Goal: Task Accomplishment & Management: Manage account settings

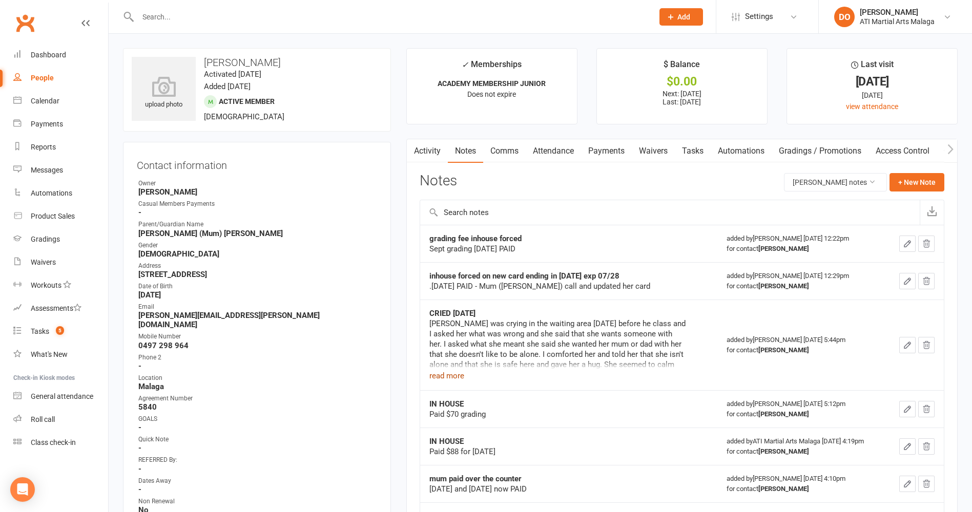
click at [457, 376] on button "read more" at bounding box center [446, 376] width 35 height 12
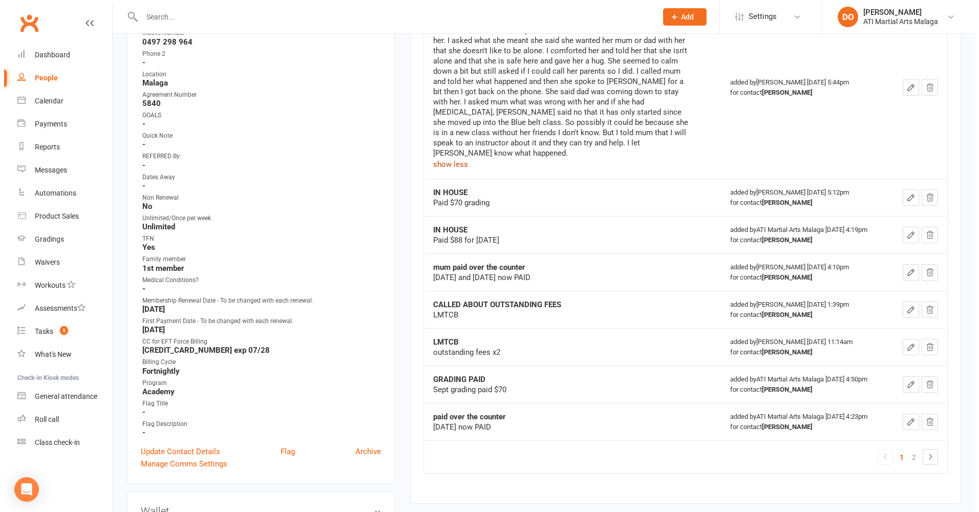
scroll to position [307, 0]
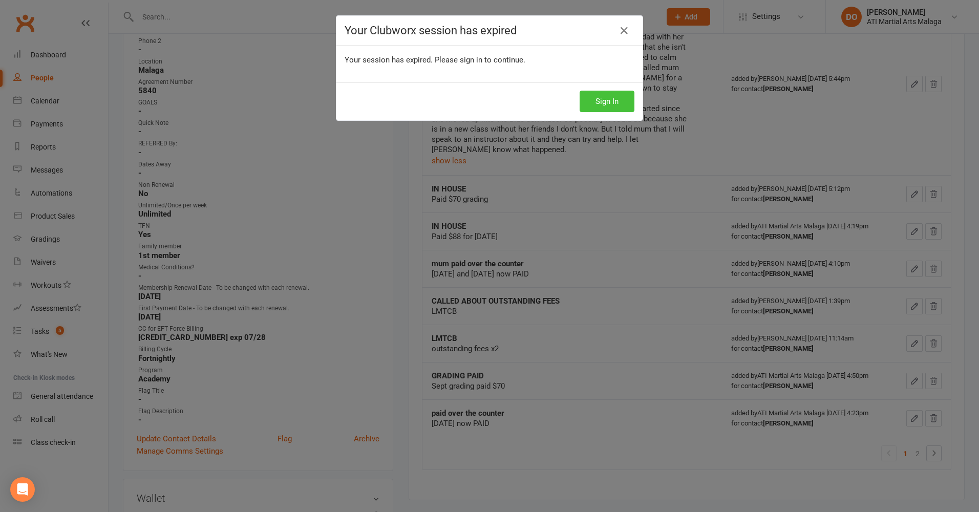
click at [612, 95] on button "Sign In" at bounding box center [607, 102] width 55 height 22
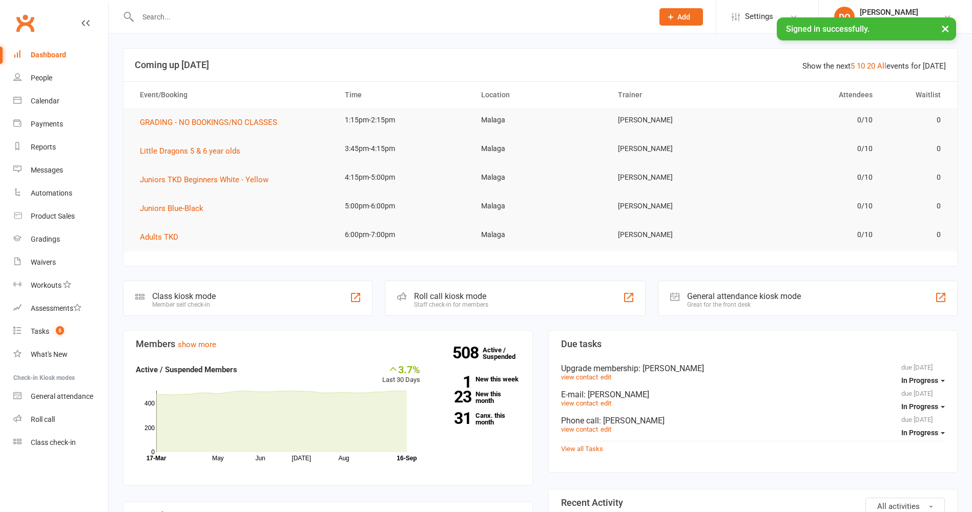
click at [250, 20] on input "text" at bounding box center [390, 17] width 511 height 14
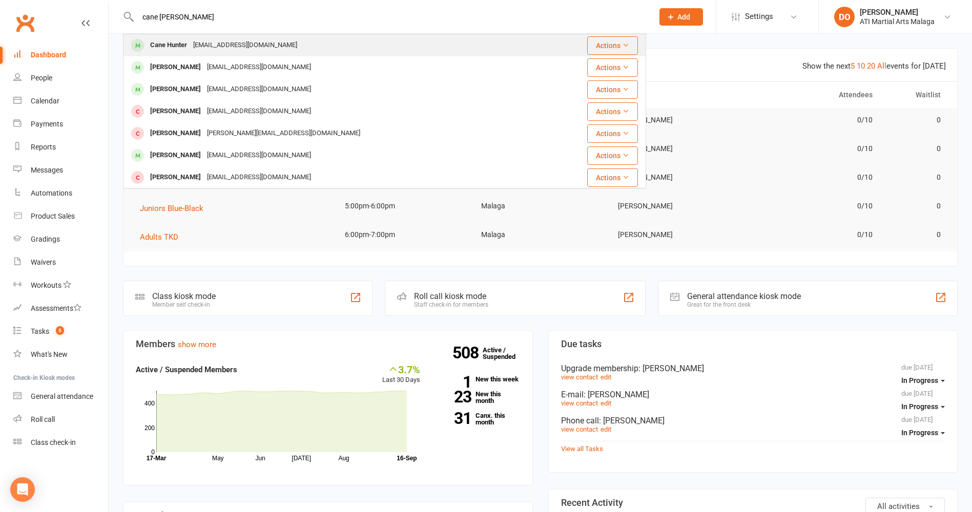
type input "cane hunt"
click at [214, 47] on div "raelee.hunter689@gmail.com" at bounding box center [245, 45] width 110 height 15
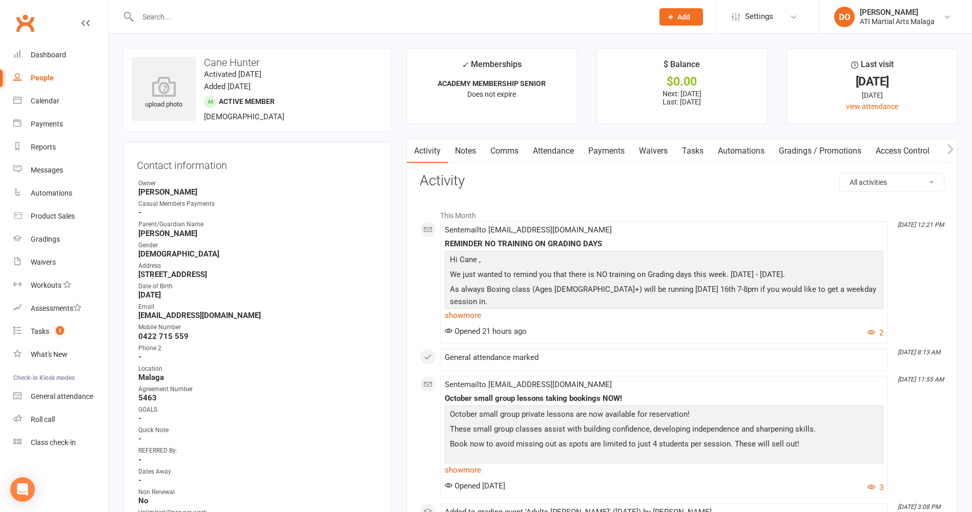
click at [209, 20] on input "text" at bounding box center [390, 17] width 511 height 14
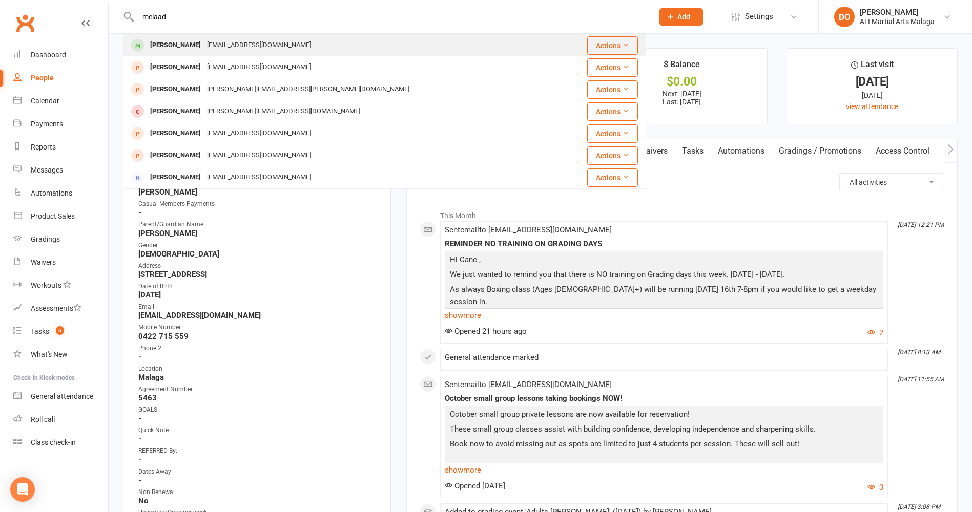
type input "melaad"
click at [199, 50] on div "Melaad Ahmadi" at bounding box center [175, 45] width 57 height 15
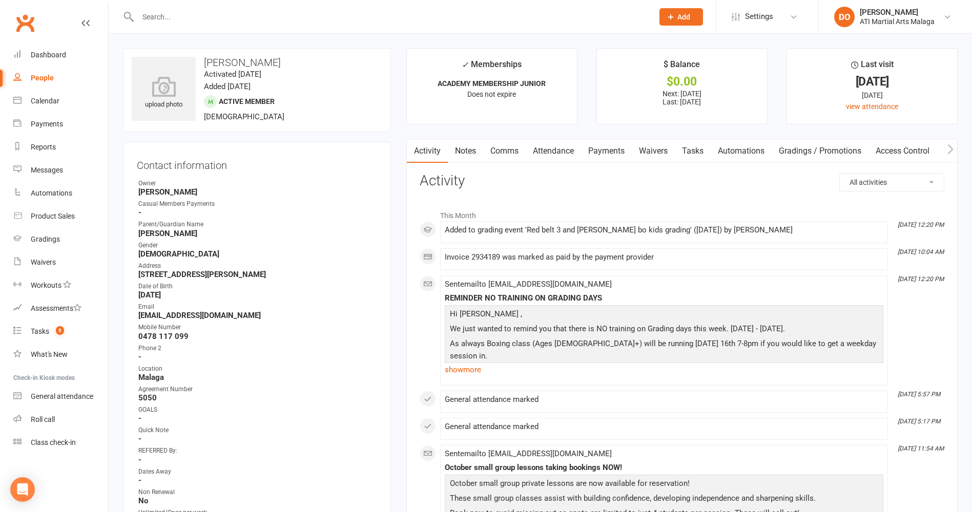
click at [418, 20] on input "text" at bounding box center [390, 17] width 511 height 14
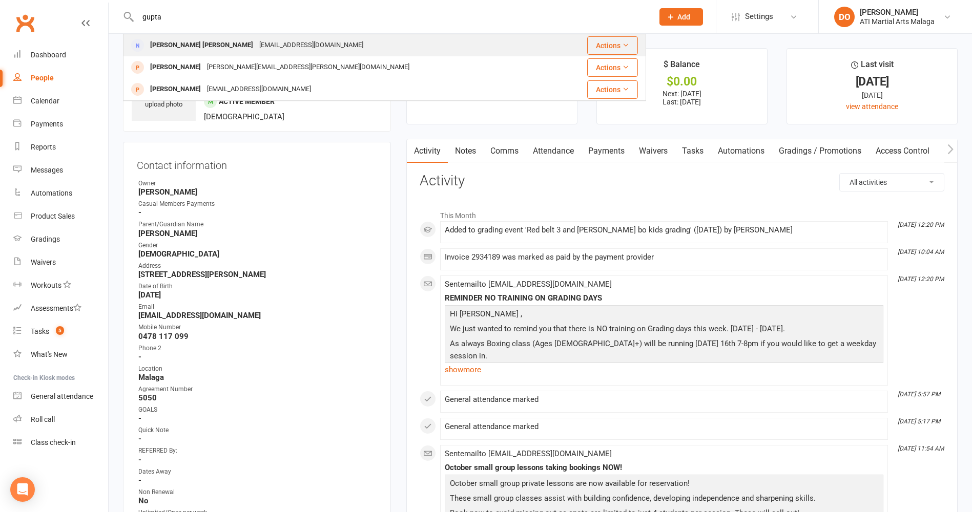
type input "gupta"
click at [292, 48] on div "Kiara Mia Guppta shruti.g25@gmail.com" at bounding box center [341, 45] width 434 height 21
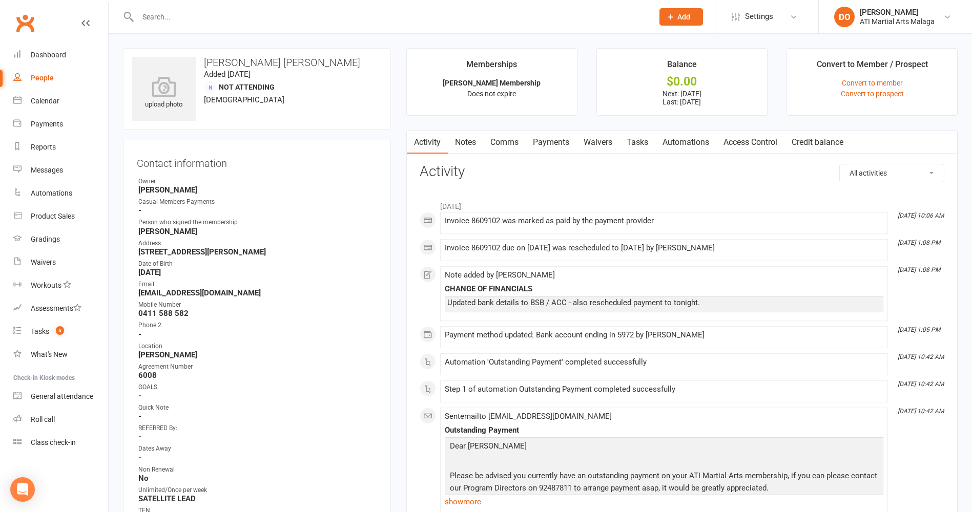
click at [556, 142] on link "Payments" at bounding box center [551, 143] width 51 height 24
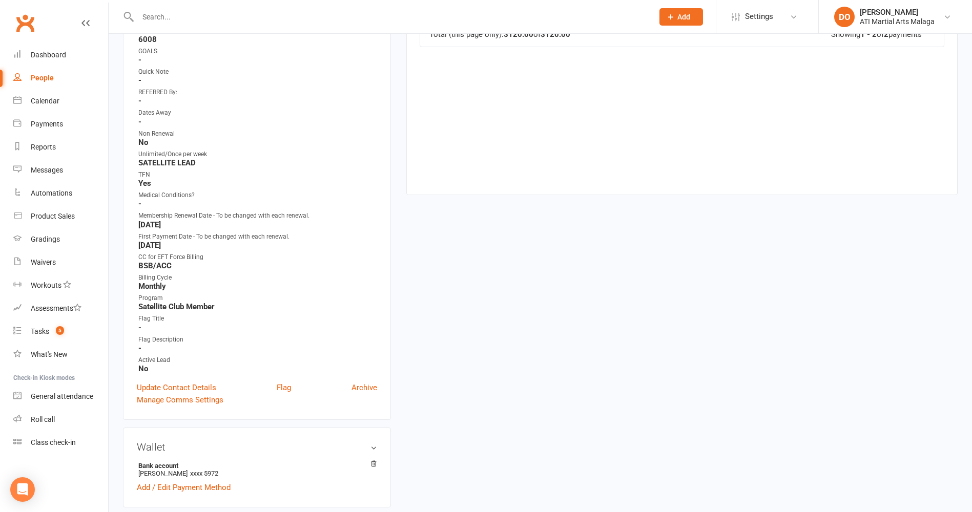
scroll to position [359, 0]
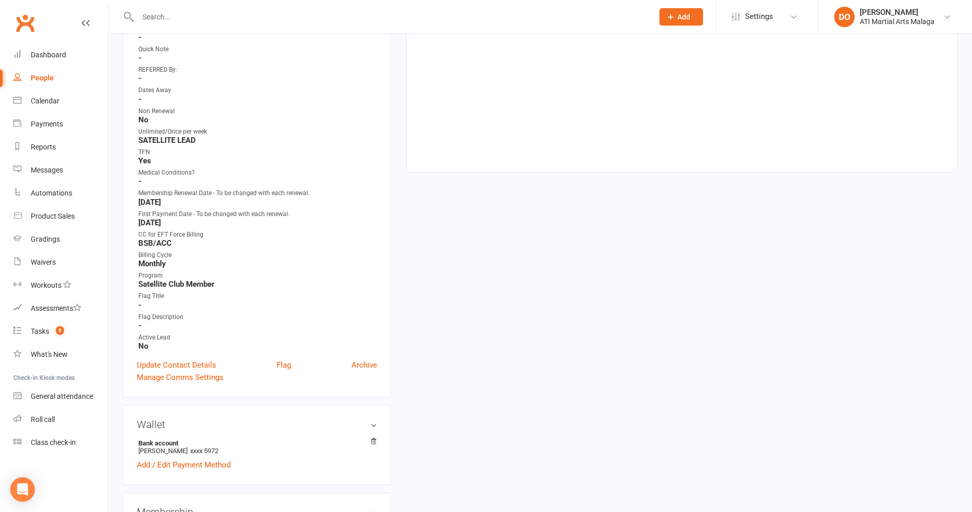
click at [393, 18] on input "text" at bounding box center [390, 17] width 511 height 14
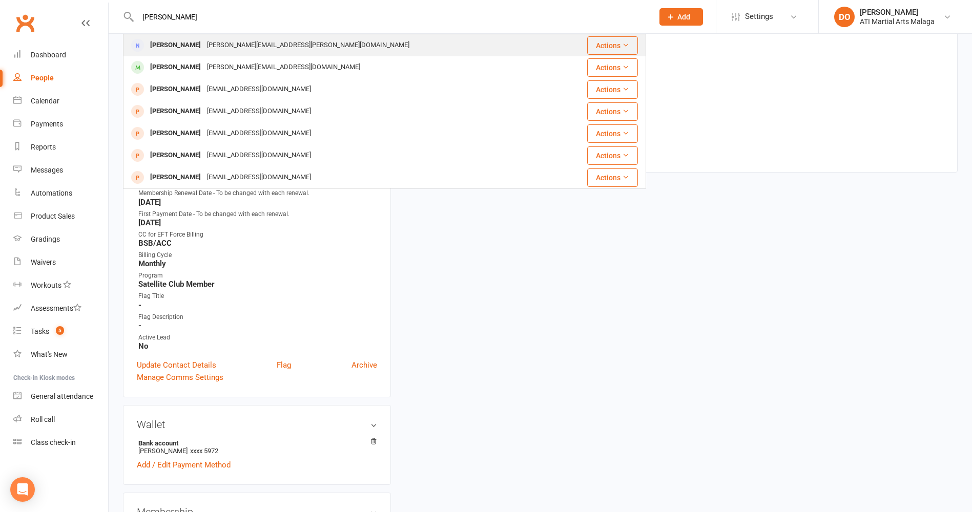
type input "hampel"
click at [249, 51] on div "stephanie.soroka@gmail.com" at bounding box center [308, 45] width 208 height 15
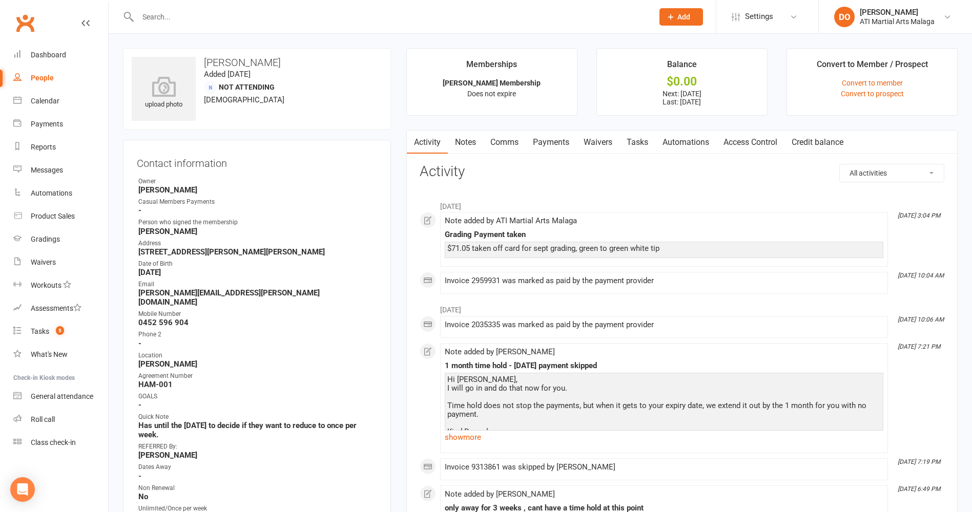
click at [560, 143] on link "Payments" at bounding box center [551, 143] width 51 height 24
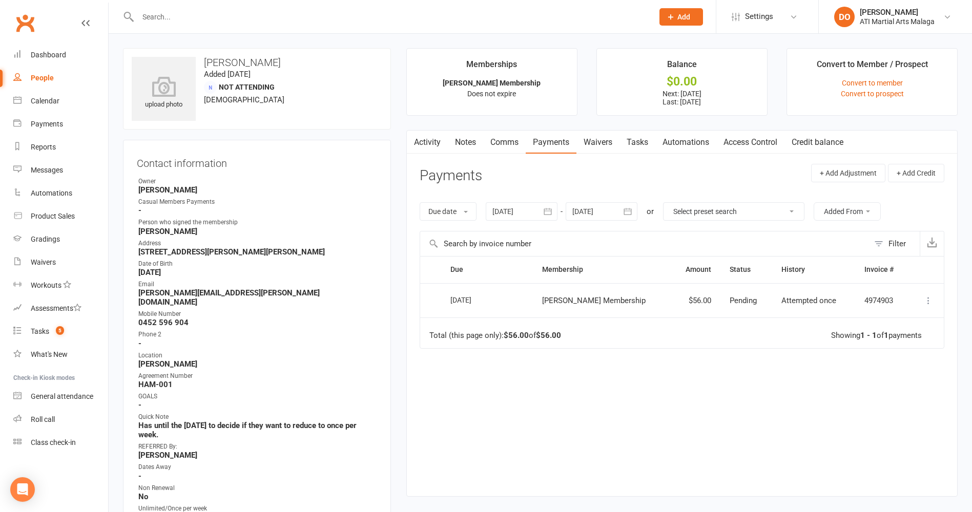
click at [633, 214] on icon "button" at bounding box center [627, 211] width 10 height 10
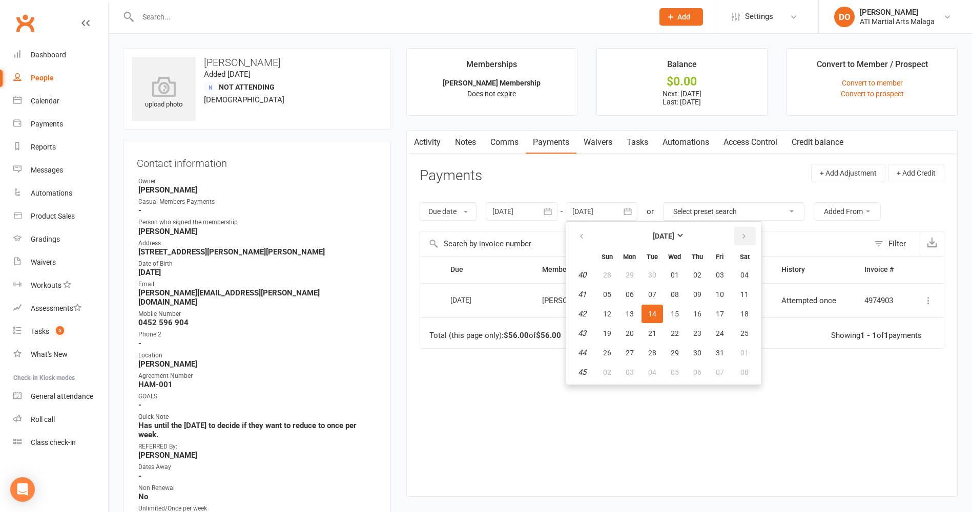
click at [738, 236] on button "button" at bounding box center [745, 236] width 22 height 18
click at [741, 236] on icon "button" at bounding box center [743, 237] width 7 height 8
click at [674, 335] on span "21" at bounding box center [675, 333] width 8 height 8
type input "21 Jan 2026"
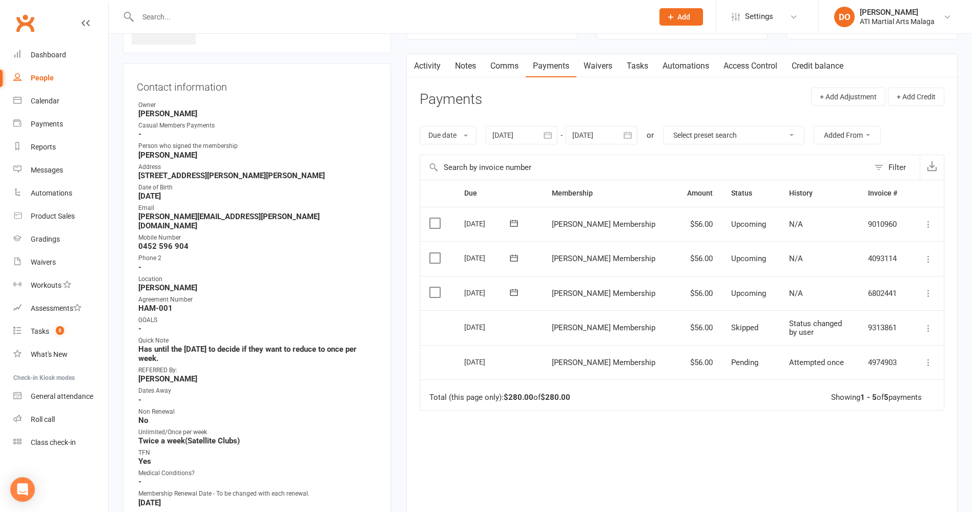
scroll to position [51, 0]
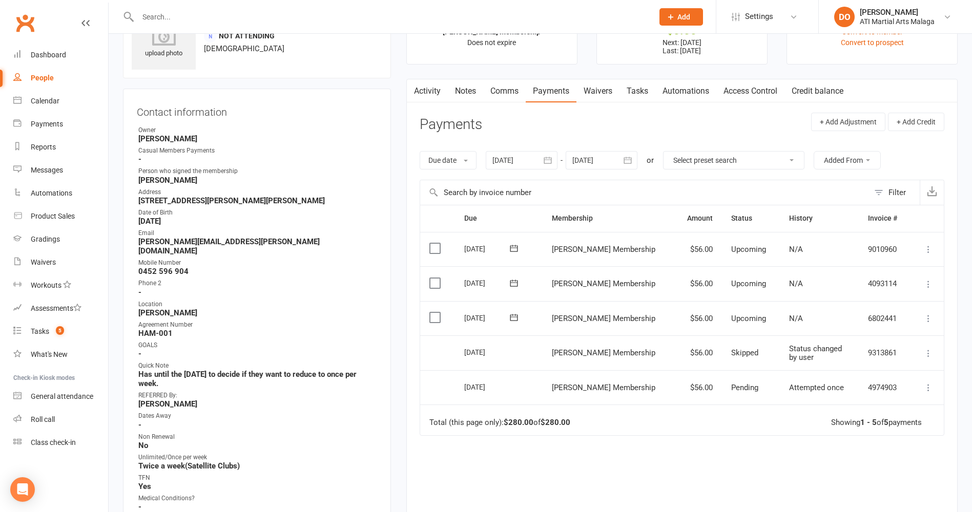
drag, startPoint x: 554, startPoint y: 158, endPoint x: 540, endPoint y: 157, distance: 13.3
click at [553, 157] on icon "button" at bounding box center [547, 160] width 10 height 10
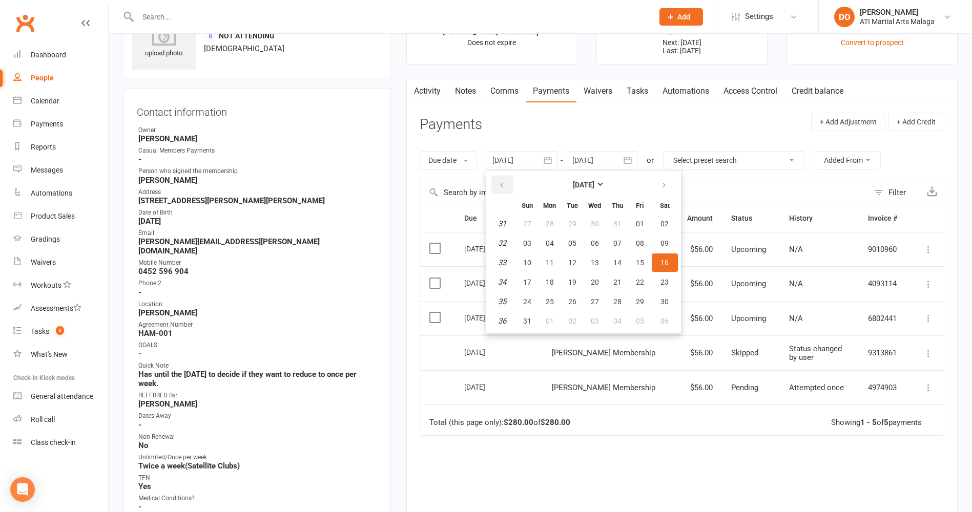
click at [505, 183] on icon "button" at bounding box center [501, 185] width 7 height 8
click at [505, 182] on icon "button" at bounding box center [501, 185] width 7 height 8
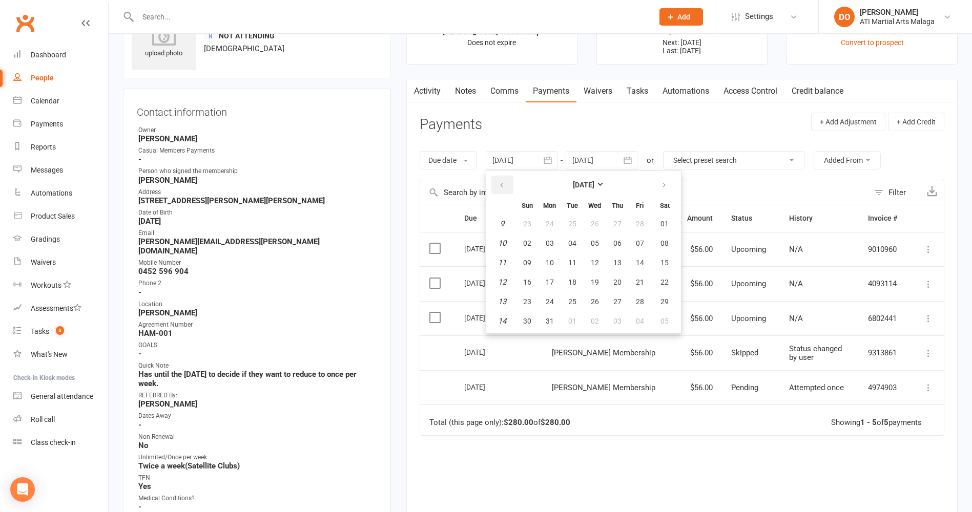
click at [505, 182] on icon "button" at bounding box center [501, 185] width 7 height 8
drag, startPoint x: 553, startPoint y: 259, endPoint x: 565, endPoint y: 257, distance: 11.9
click at [553, 259] on span "16" at bounding box center [550, 263] width 8 height 8
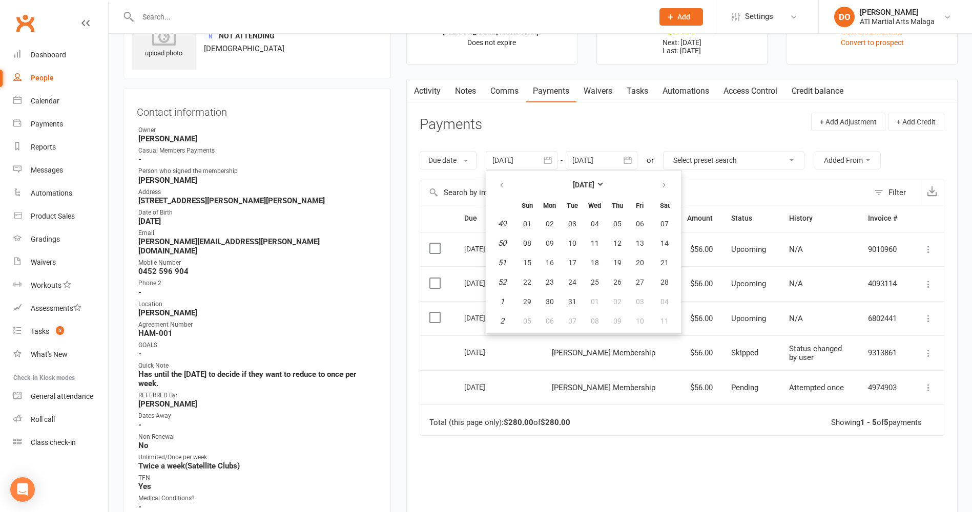
type input "16 Dec 2024"
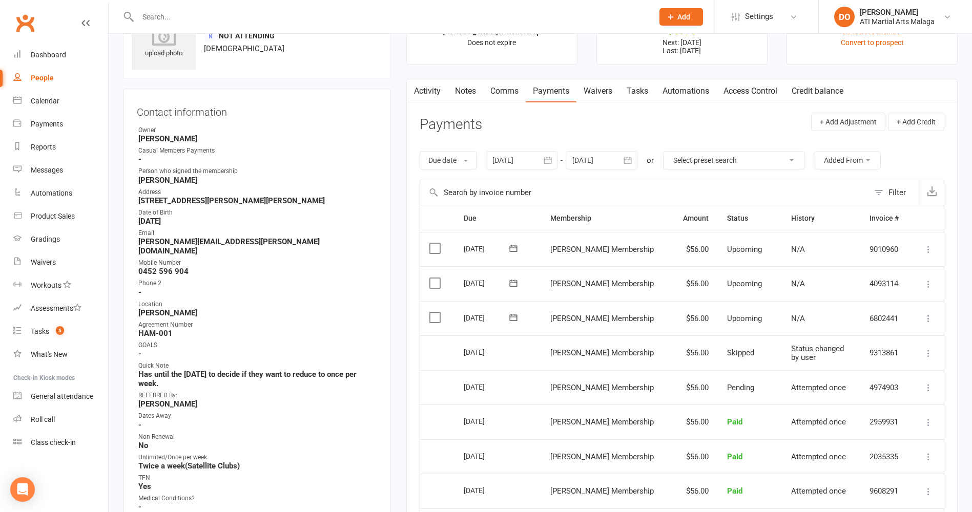
scroll to position [0, 0]
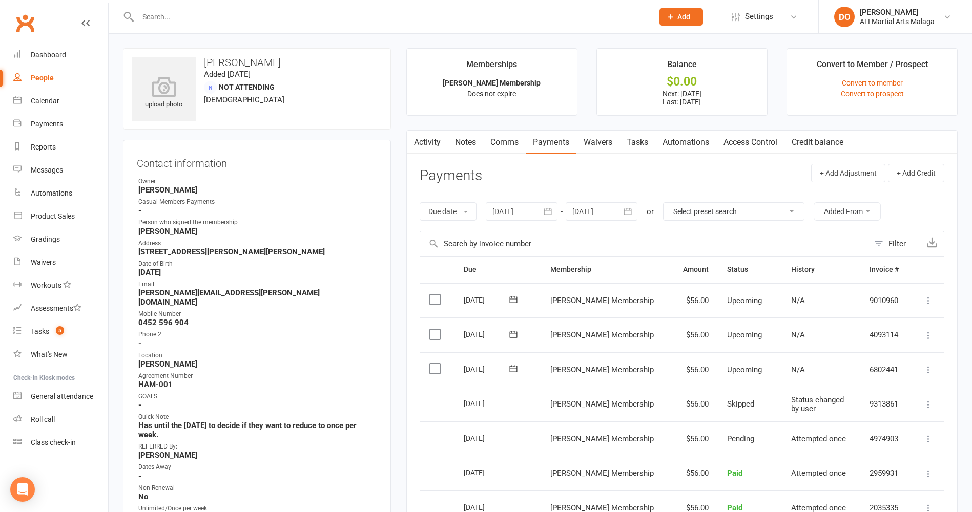
click at [383, 19] on input "text" at bounding box center [390, 17] width 511 height 14
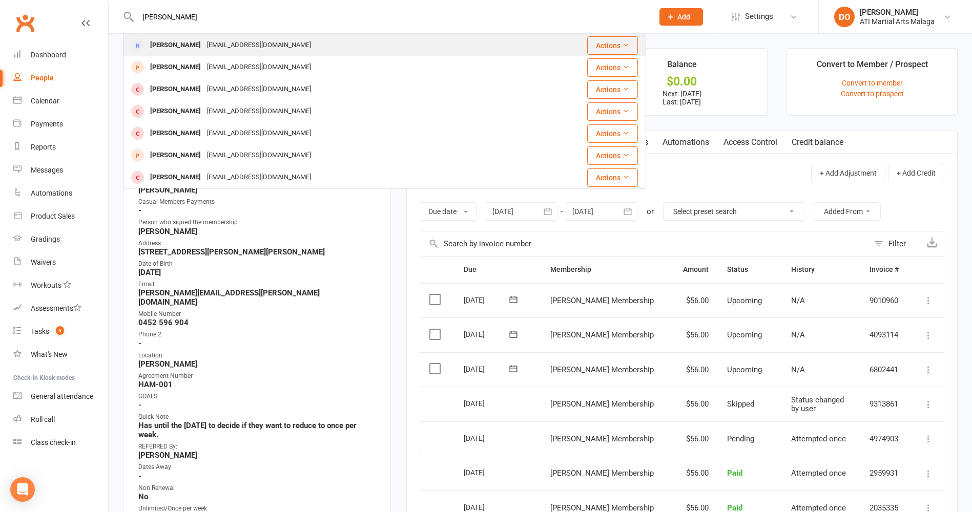
type input "nikola isa"
click at [265, 46] on div "ilyaisakov@gmail.com" at bounding box center [259, 45] width 110 height 15
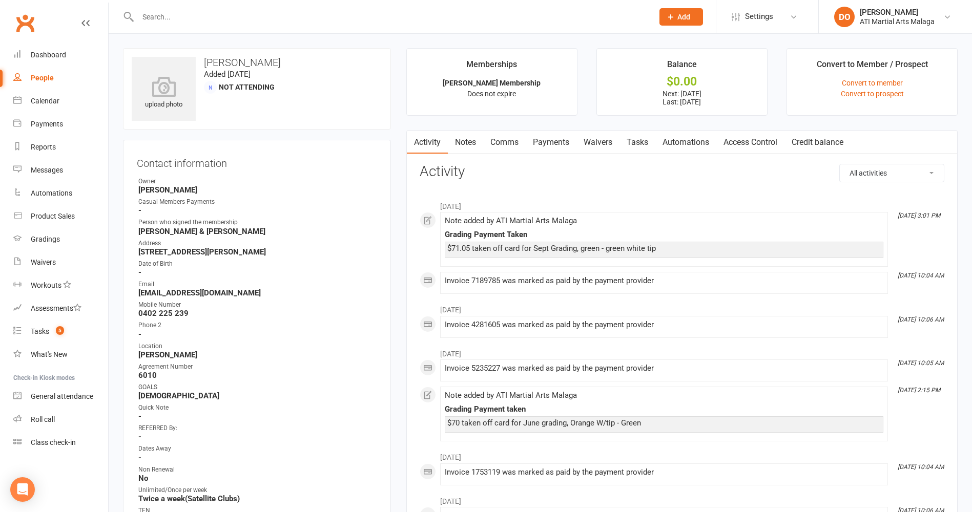
click at [559, 145] on link "Payments" at bounding box center [551, 143] width 51 height 24
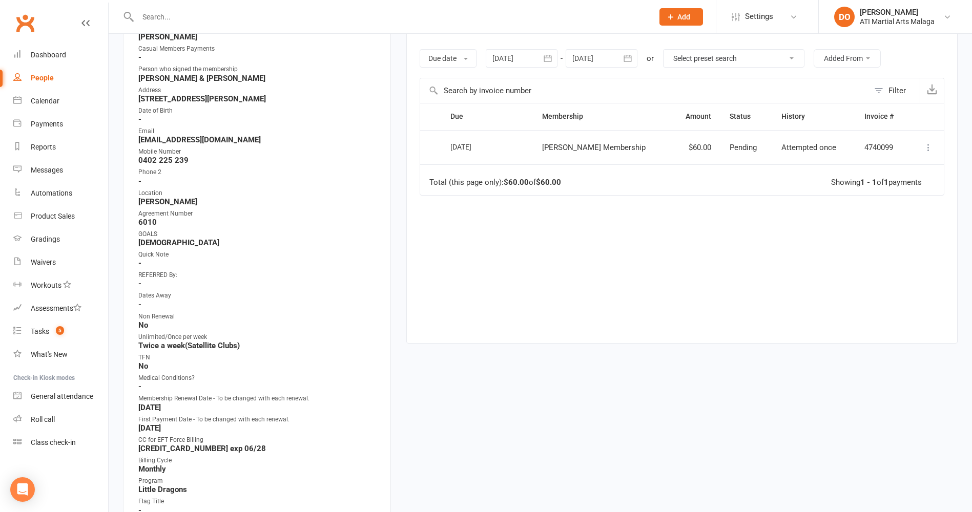
scroll to position [154, 0]
click at [469, 20] on input "text" at bounding box center [390, 17] width 511 height 14
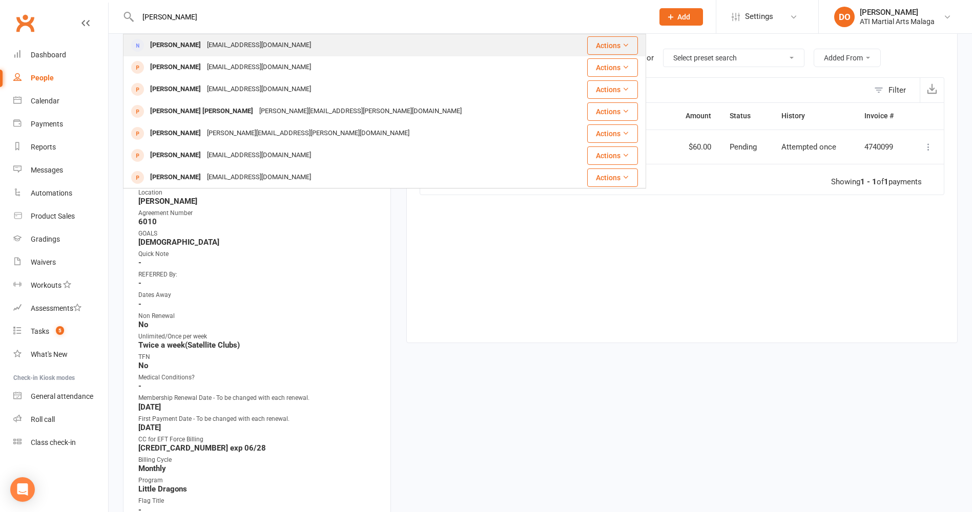
type input "vanessa navarro"
click at [226, 51] on div "eliztran85@yahoo.com.au" at bounding box center [259, 45] width 110 height 15
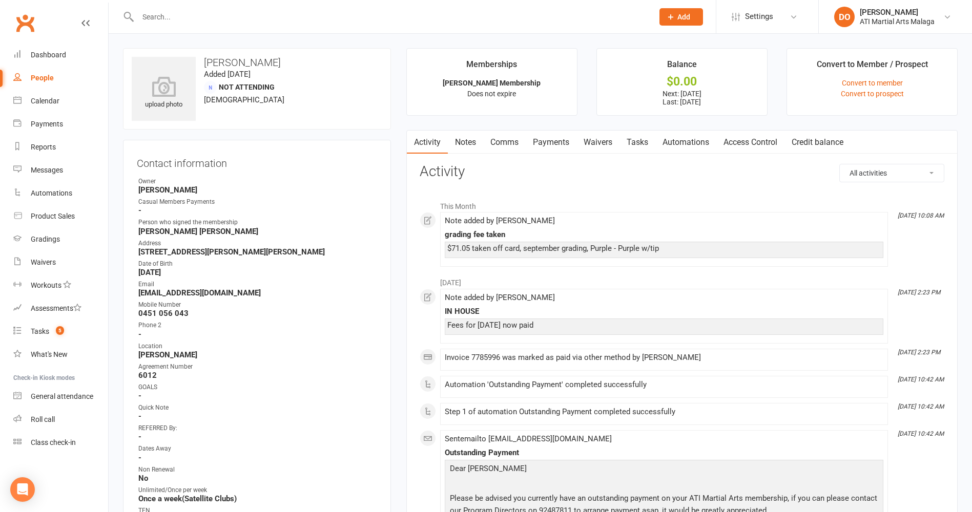
click at [557, 144] on link "Payments" at bounding box center [551, 143] width 51 height 24
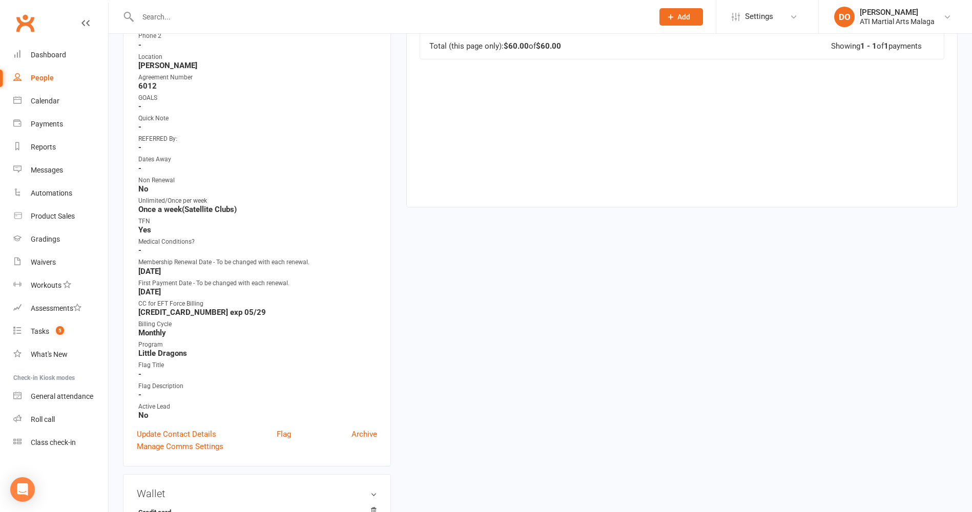
scroll to position [307, 0]
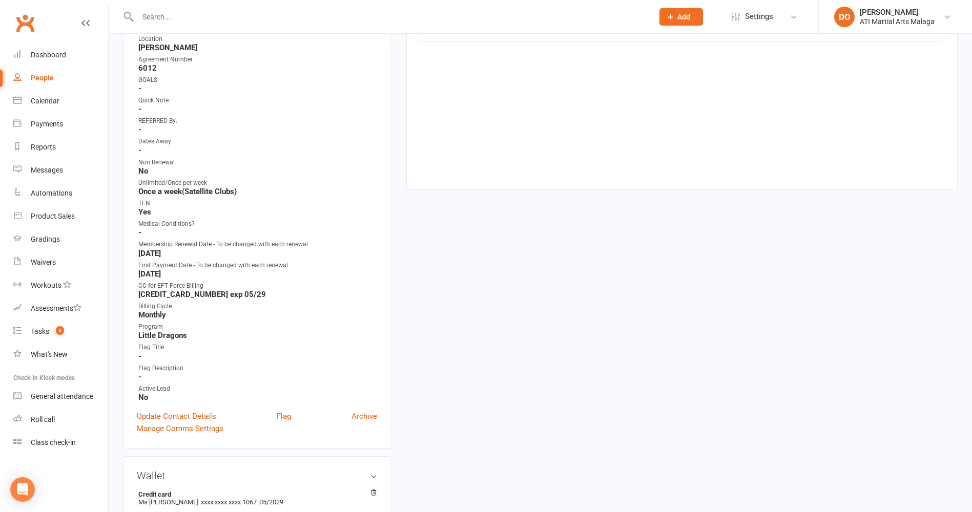
click at [515, 21] on input "text" at bounding box center [390, 17] width 511 height 14
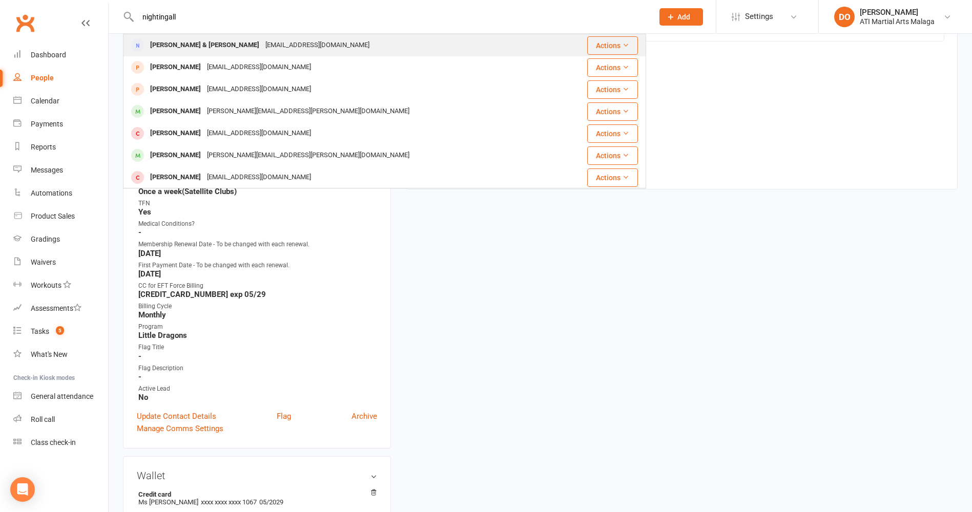
type input "nightingall"
click at [232, 50] on div "Jackson & Sebastian Nightingall" at bounding box center [204, 45] width 115 height 15
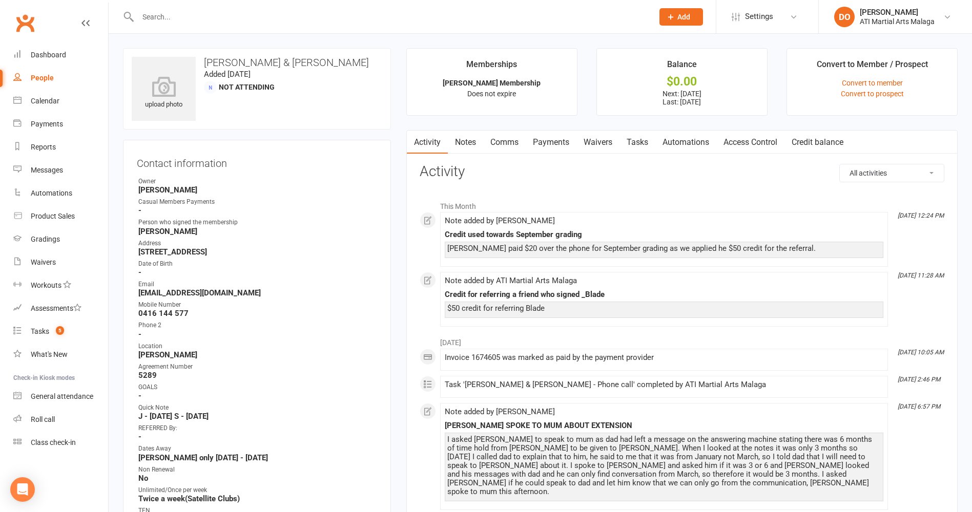
click at [555, 143] on link "Payments" at bounding box center [551, 143] width 51 height 24
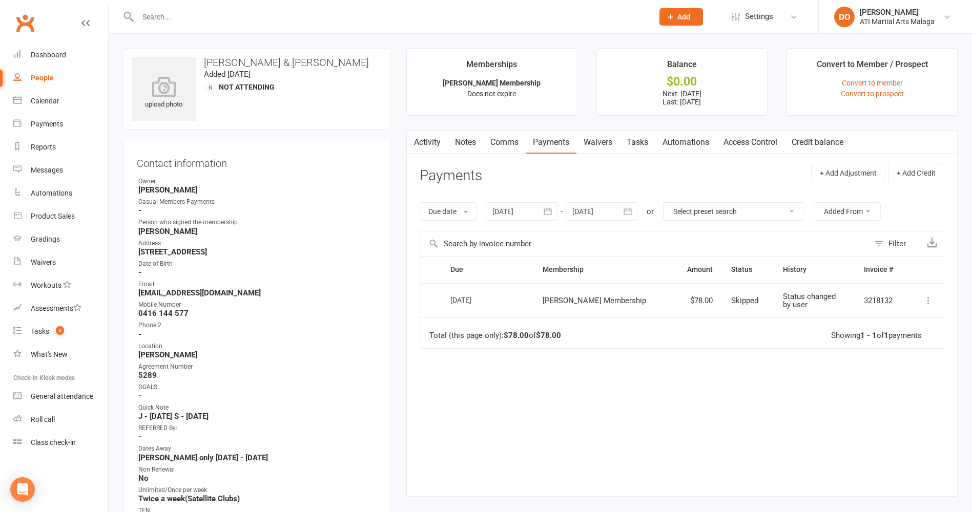
click at [556, 211] on button "button" at bounding box center [548, 211] width 18 height 18
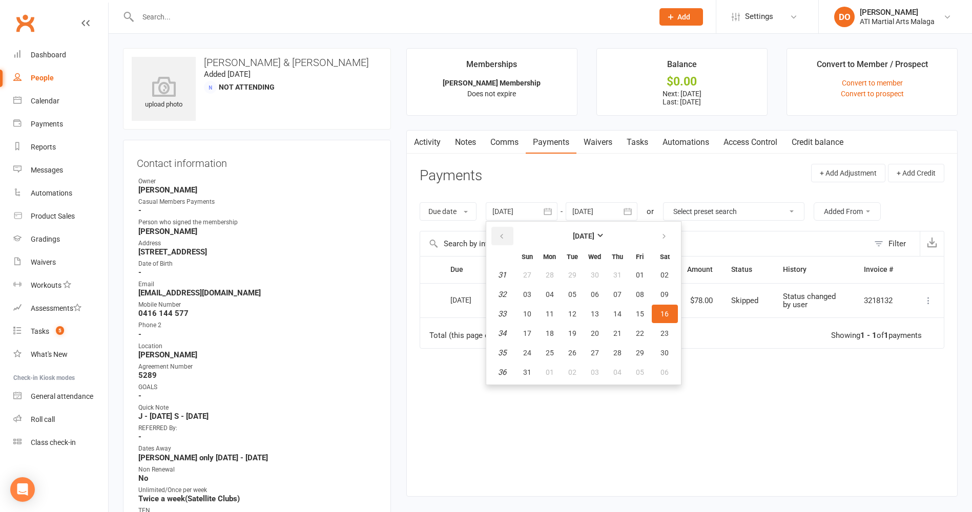
click at [512, 236] on button "button" at bounding box center [502, 236] width 22 height 18
click at [598, 305] on button "18" at bounding box center [595, 314] width 22 height 18
type input "18 Jun 2025"
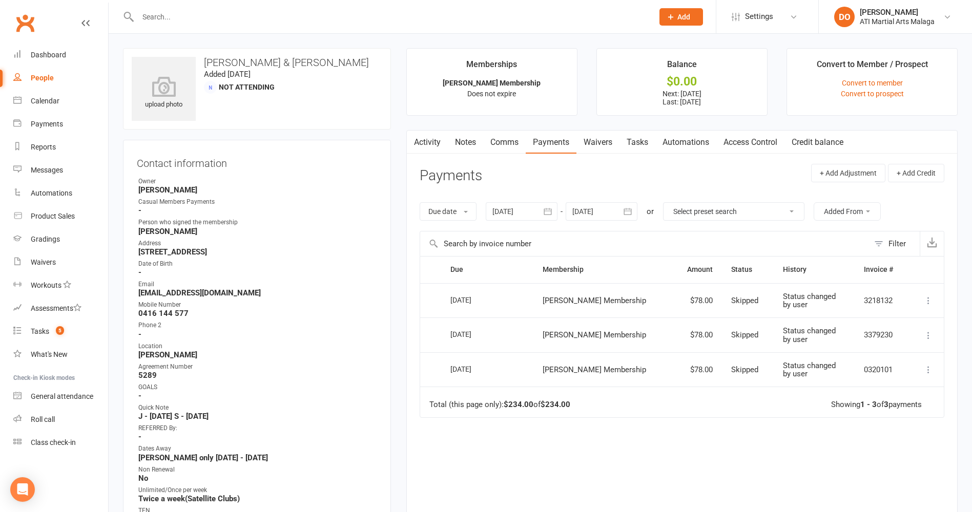
click at [402, 20] on input "text" at bounding box center [390, 17] width 511 height 14
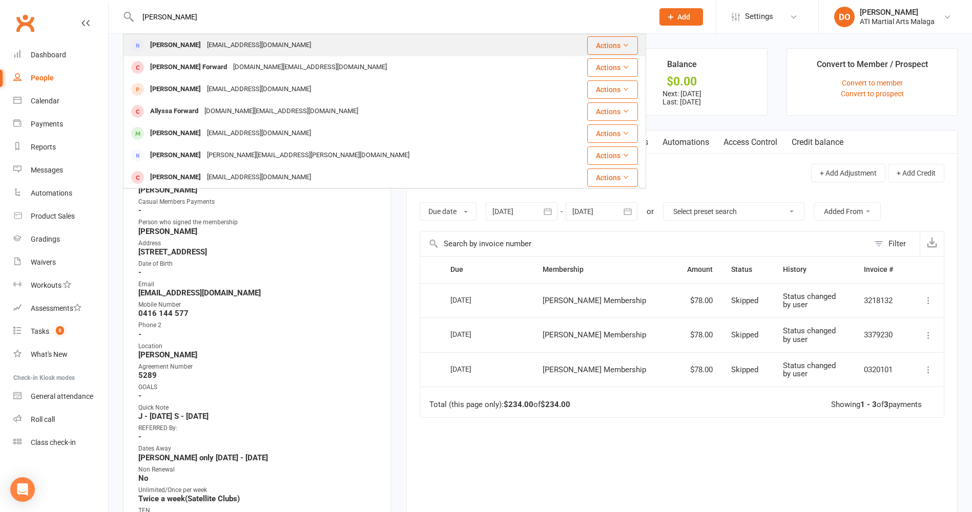
type input "milward"
click at [225, 42] on div "kaimilward@outlook.com.au" at bounding box center [259, 45] width 110 height 15
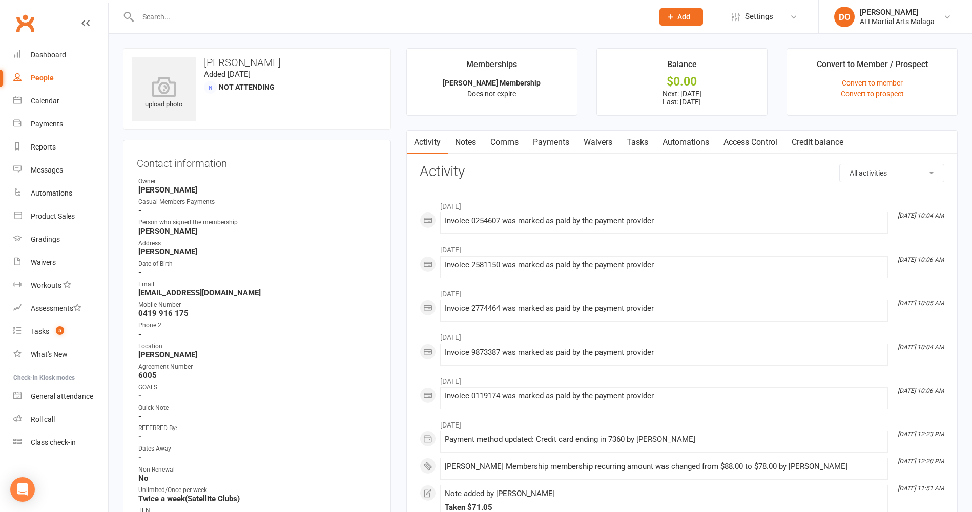
click at [564, 139] on link "Payments" at bounding box center [551, 143] width 51 height 24
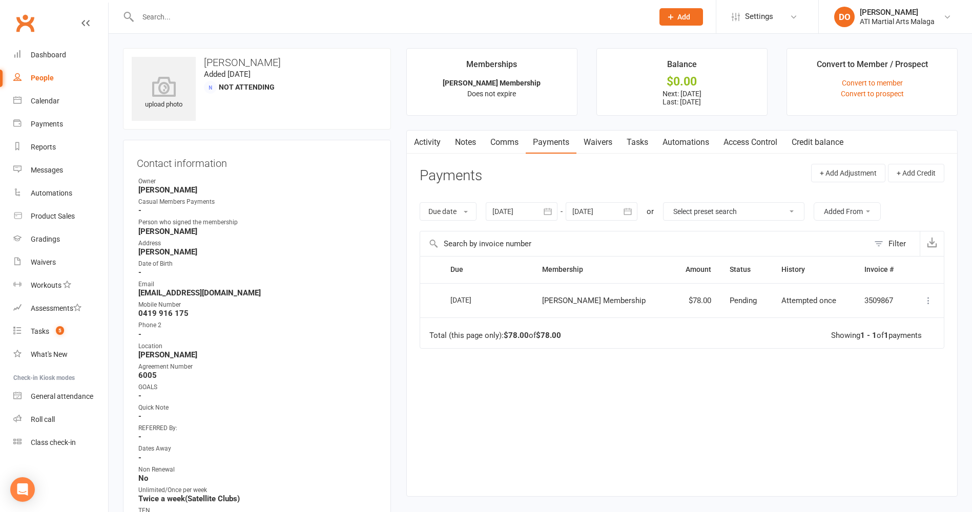
click at [635, 209] on button "button" at bounding box center [628, 211] width 18 height 18
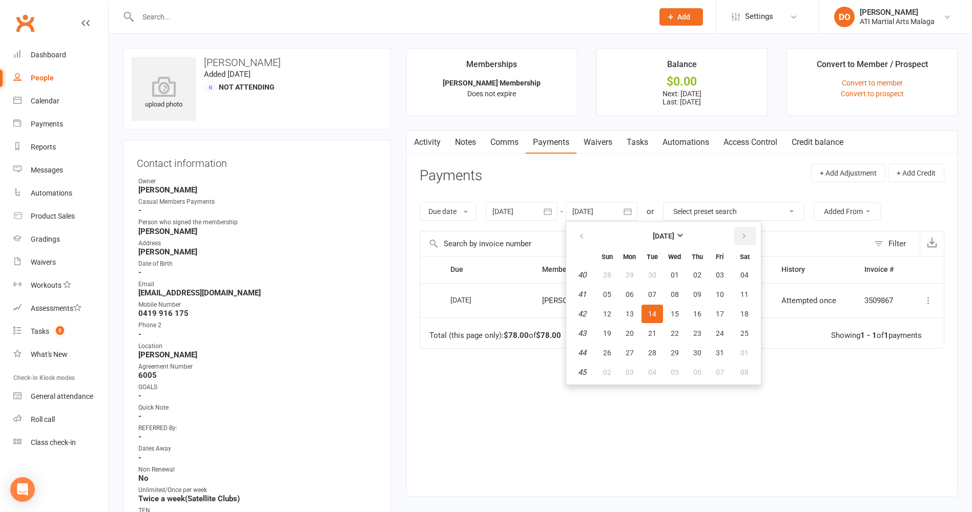
click at [753, 234] on button "button" at bounding box center [745, 236] width 22 height 18
click at [754, 233] on button "button" at bounding box center [745, 236] width 22 height 18
click at [727, 290] on button "12" at bounding box center [720, 294] width 22 height 18
type input "12 Dec 2025"
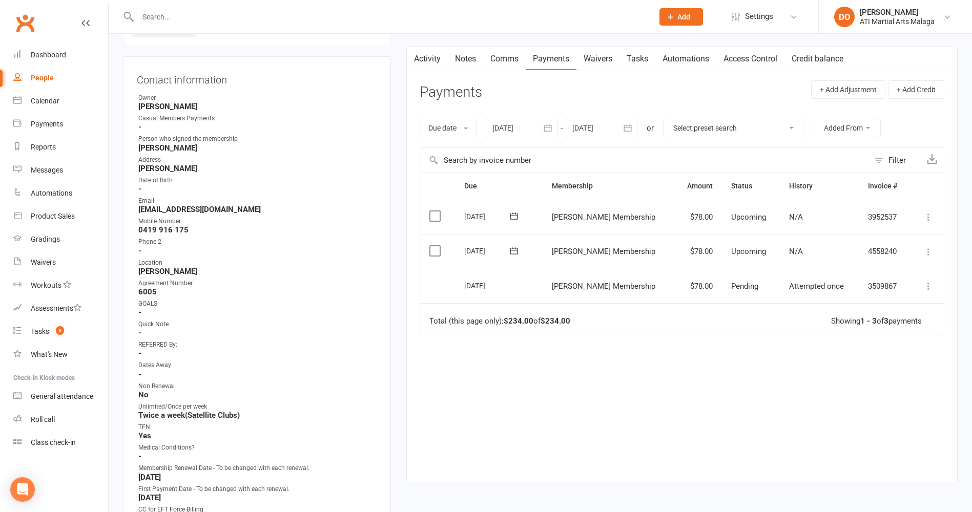
scroll to position [102, 0]
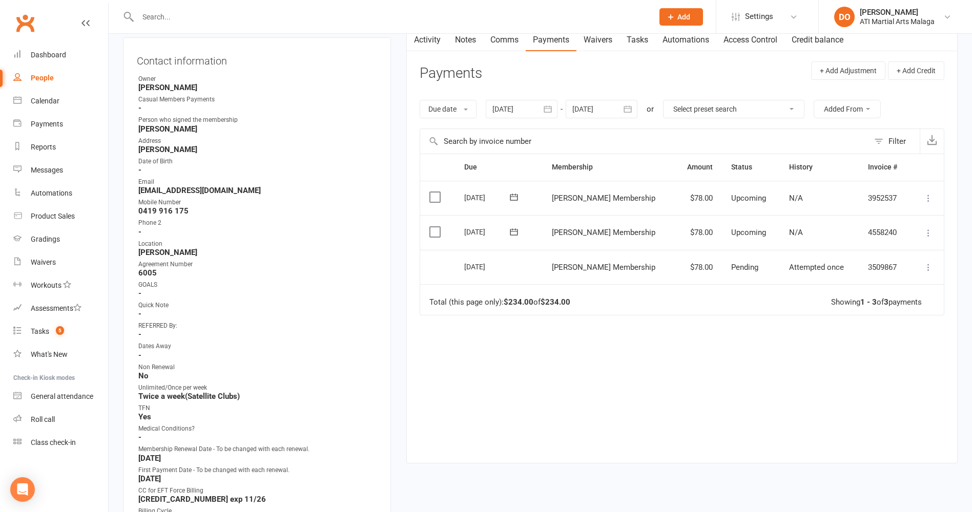
click at [382, 17] on input "text" at bounding box center [390, 17] width 511 height 14
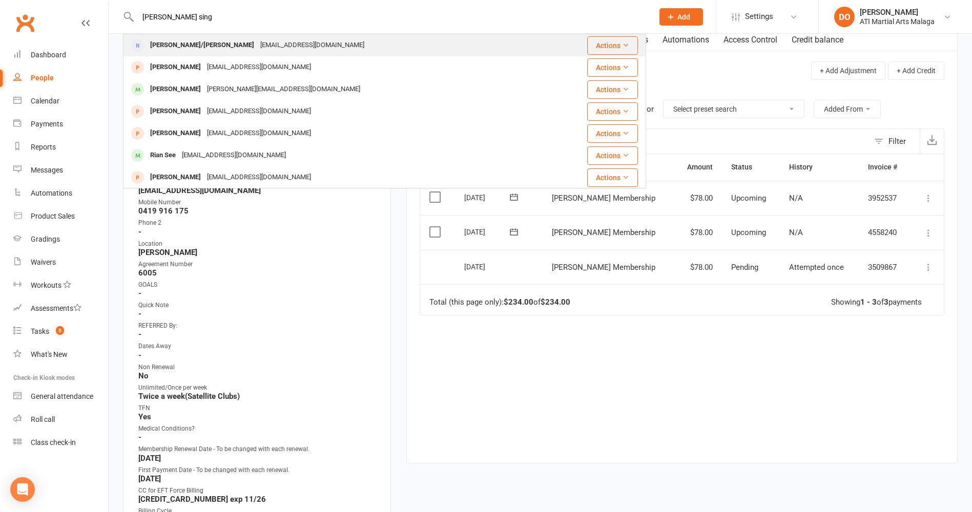
type input "rishaan sing"
click at [257, 46] on div "bajwadimplejeetkaur@yahoo.in" at bounding box center [312, 45] width 110 height 15
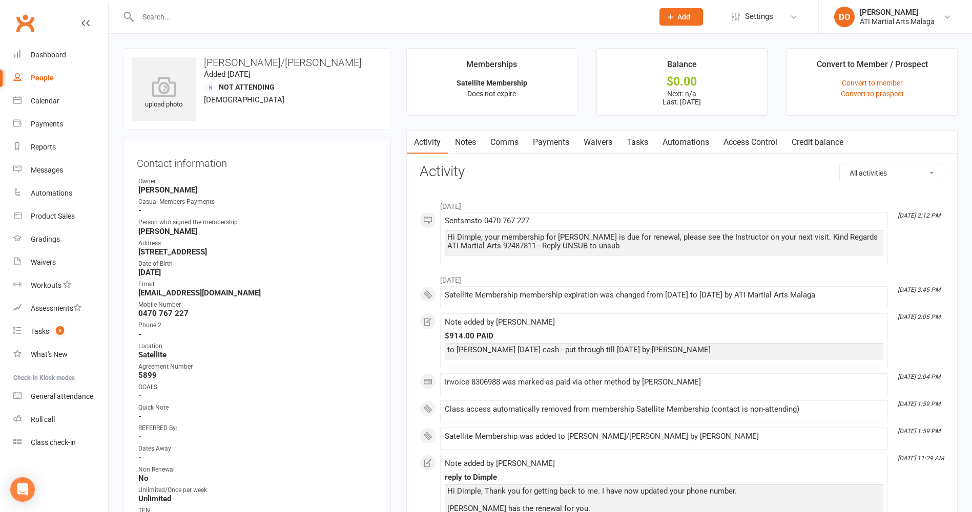
click at [285, 13] on input "text" at bounding box center [390, 17] width 511 height 14
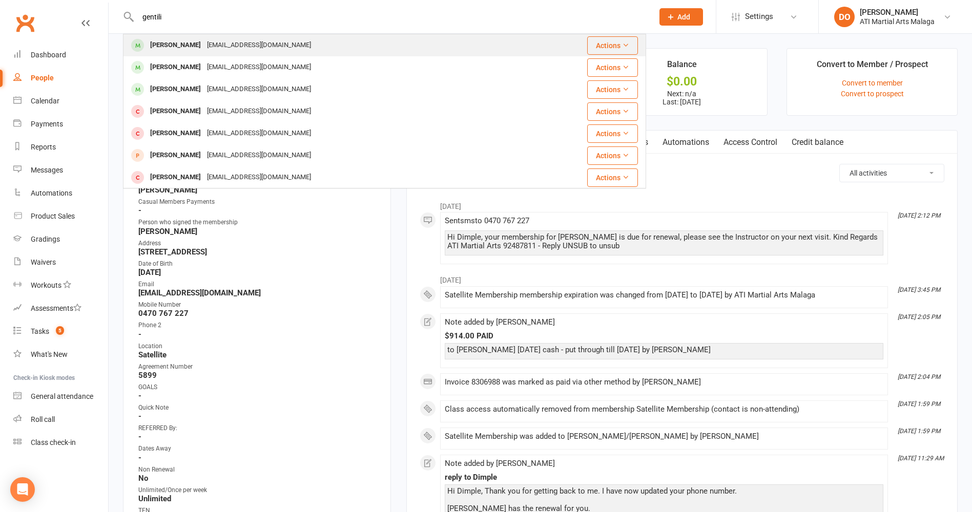
type input "gentili"
click at [204, 48] on div "gentili1986@gmail.com" at bounding box center [259, 45] width 110 height 15
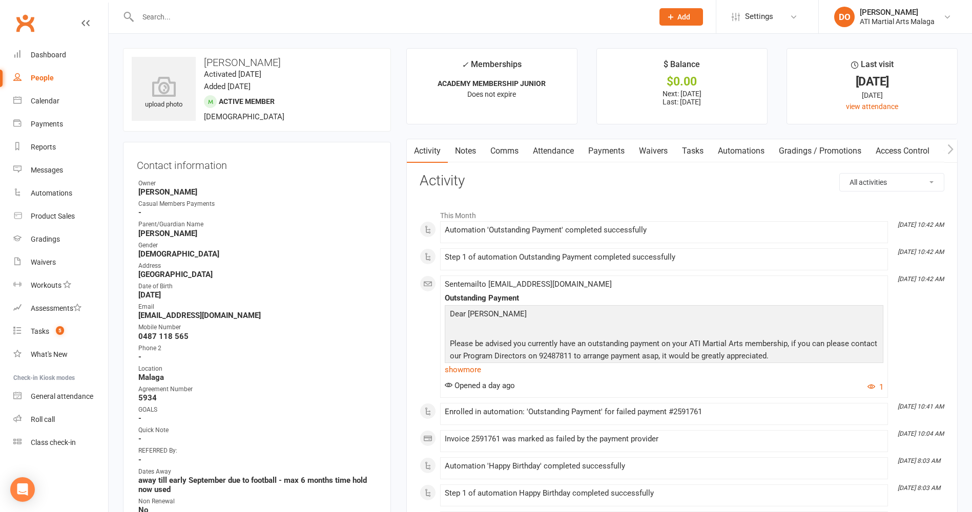
click at [610, 150] on link "Payments" at bounding box center [606, 151] width 51 height 24
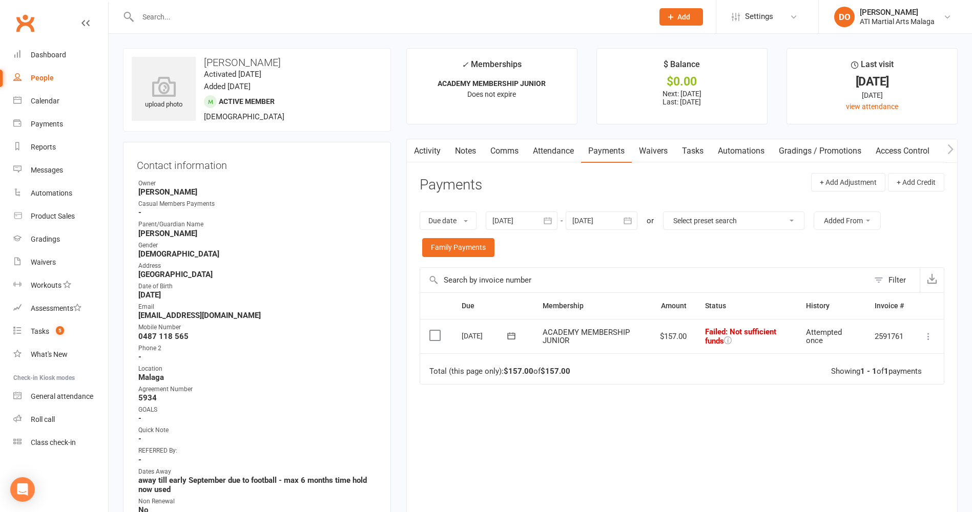
click at [468, 20] on input "text" at bounding box center [390, 17] width 511 height 14
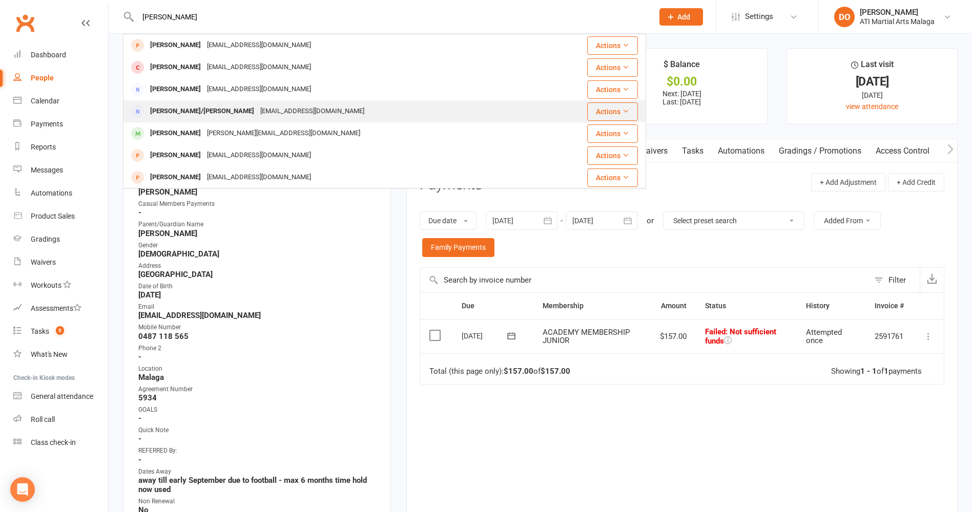
type input "rishaan"
click at [257, 108] on div "bajwadimplejeetkaur@yahoo.in" at bounding box center [312, 111] width 110 height 15
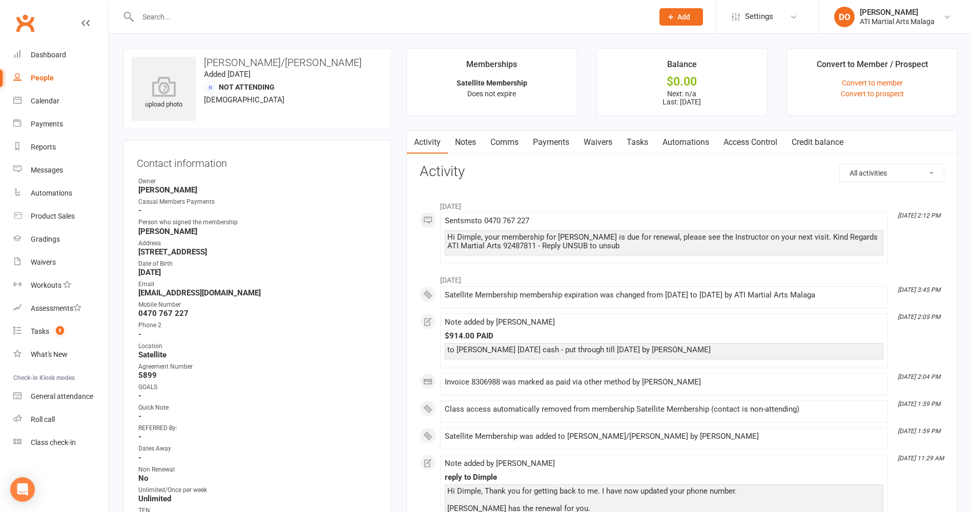
click at [567, 140] on link "Payments" at bounding box center [551, 143] width 51 height 24
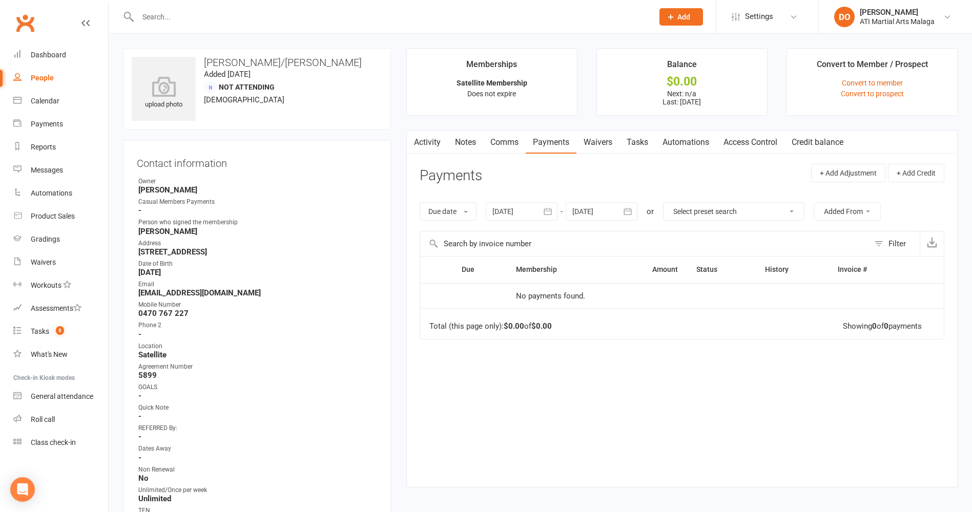
click at [364, 21] on input "text" at bounding box center [390, 17] width 511 height 14
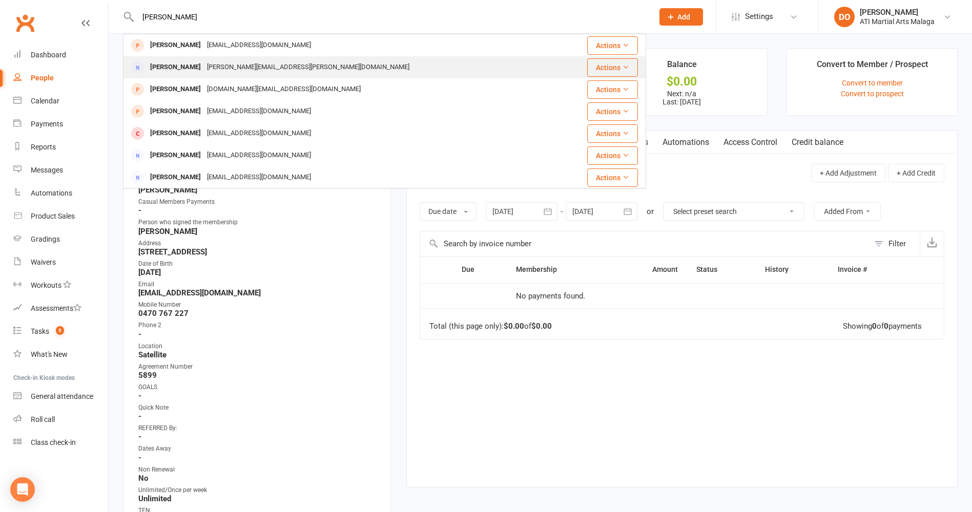
type input "radford"
click at [243, 66] on div "karel.radford@gmail.com" at bounding box center [308, 67] width 208 height 15
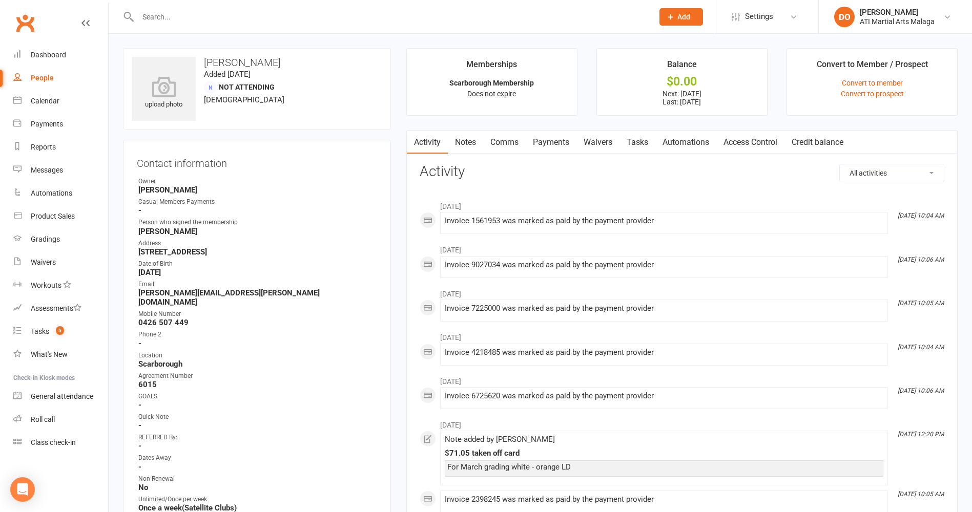
click at [541, 136] on link "Payments" at bounding box center [551, 143] width 51 height 24
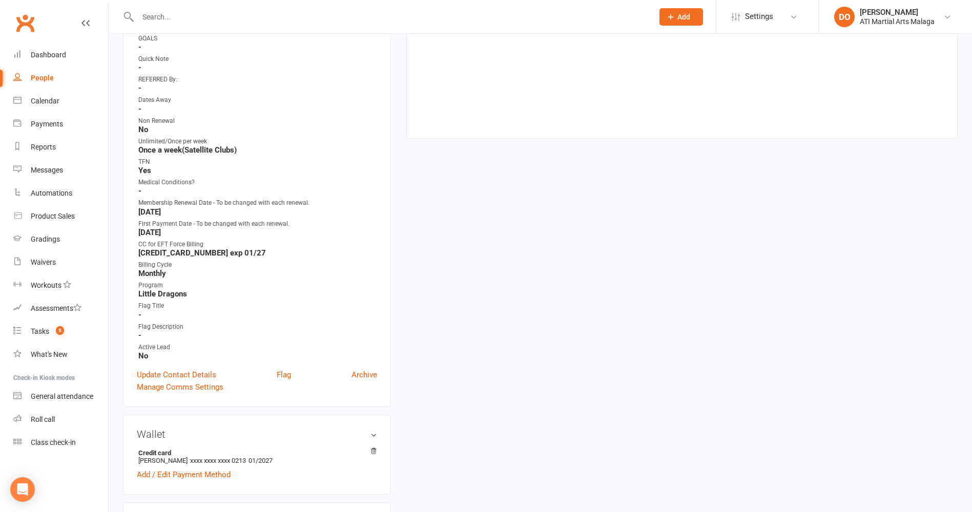
scroll to position [359, 0]
click at [375, 17] on input "text" at bounding box center [390, 17] width 511 height 14
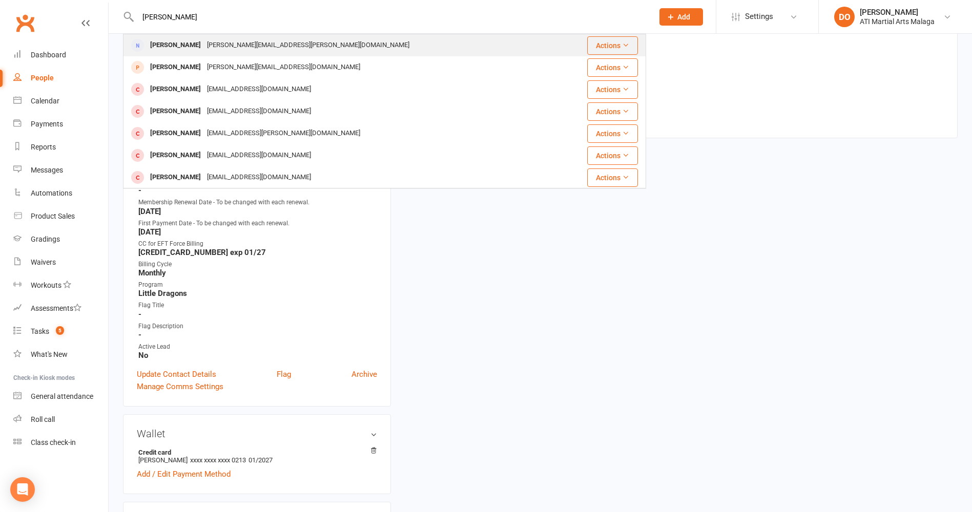
type input "hannah reed"
click at [204, 40] on div "lucy.kobos@gmail.com" at bounding box center [308, 45] width 208 height 15
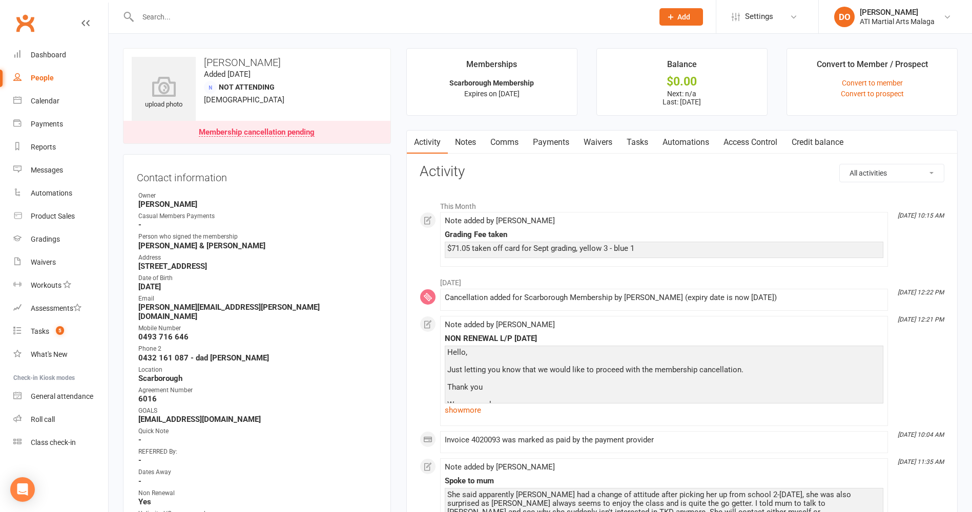
click at [562, 141] on link "Payments" at bounding box center [551, 143] width 51 height 24
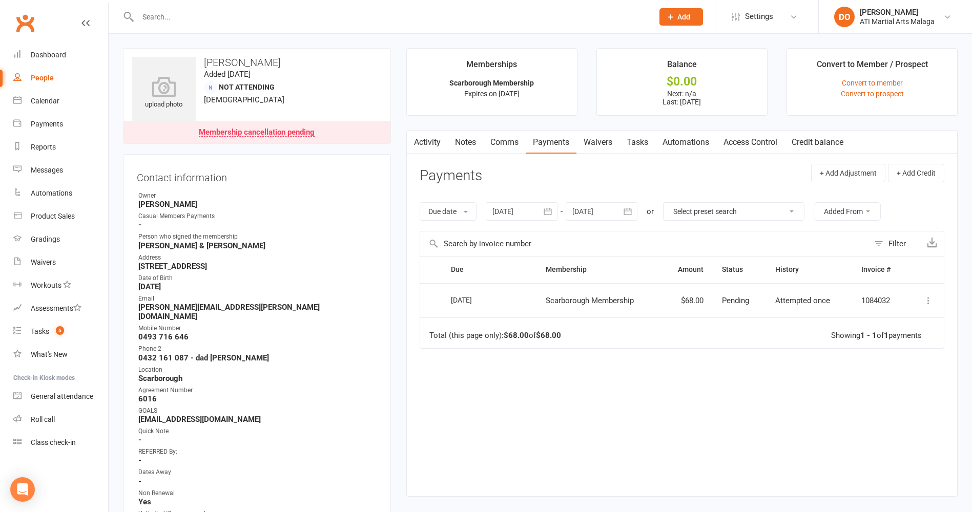
click at [456, 144] on link "Notes" at bounding box center [465, 143] width 35 height 24
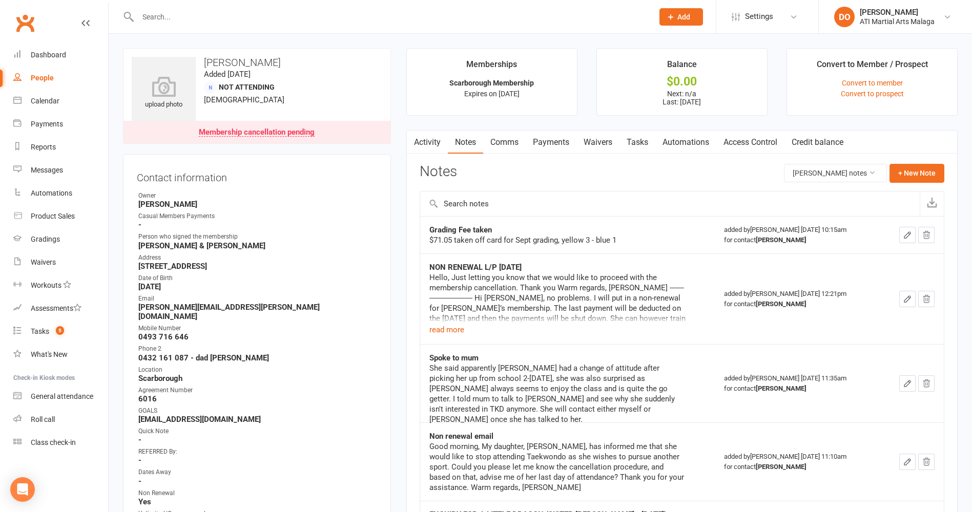
click at [558, 143] on link "Payments" at bounding box center [551, 143] width 51 height 24
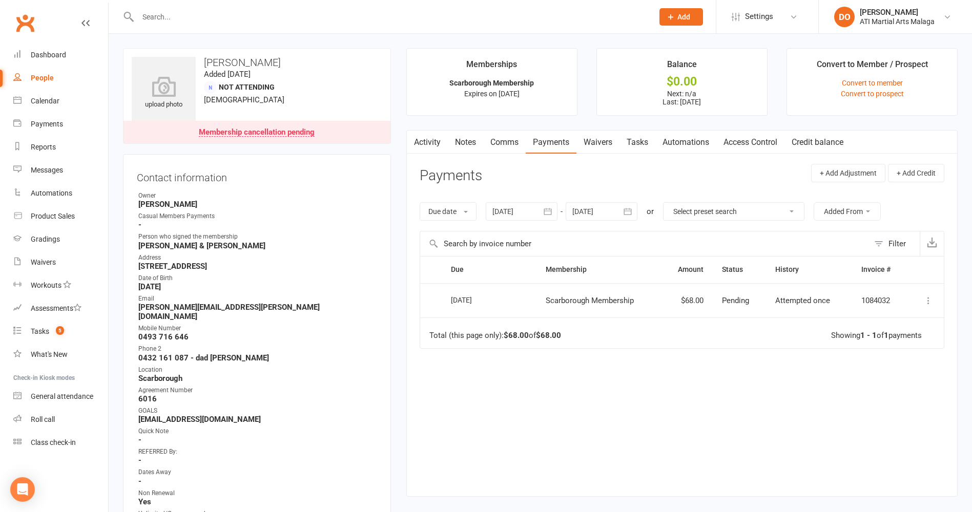
click at [333, 19] on input "text" at bounding box center [390, 17] width 511 height 14
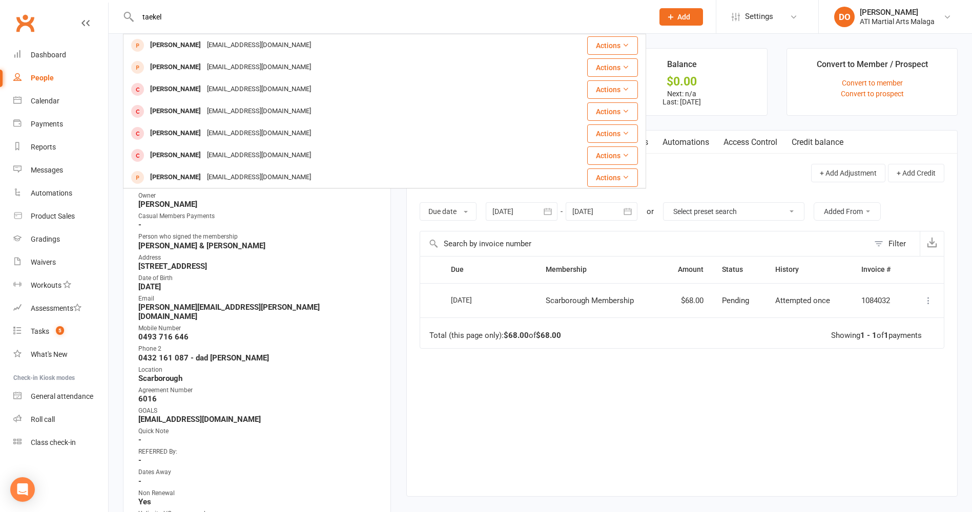
drag, startPoint x: 189, startPoint y: 17, endPoint x: 120, endPoint y: 32, distance: 69.8
click at [120, 32] on react-component "taekel Tae Cooper taetumecooper@gmail.com Actions Teba Al Taey tebaaltaey@gmail…" at bounding box center [323, 16] width 646 height 33
type input "lewin t"
click at [266, 44] on div "tenilleteakle@gmail.com" at bounding box center [259, 45] width 110 height 15
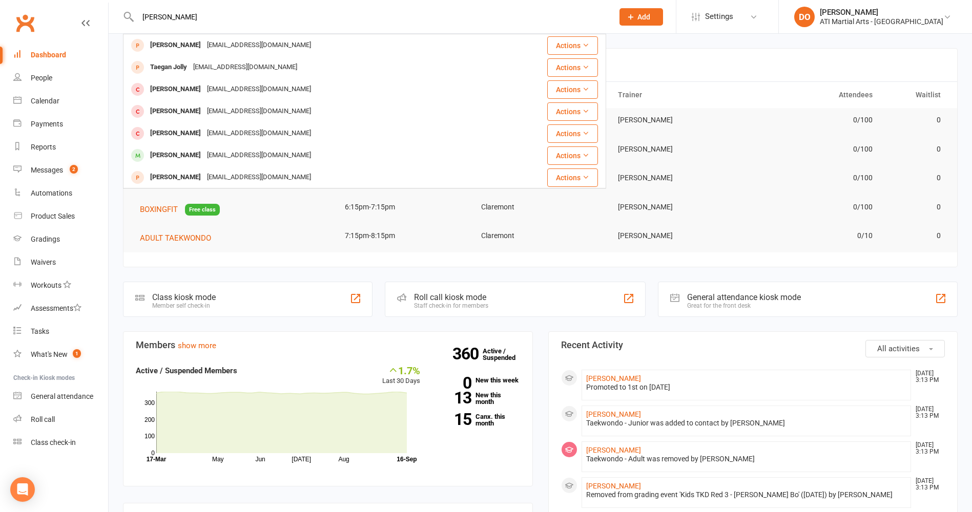
drag, startPoint x: 170, startPoint y: 17, endPoint x: 154, endPoint y: 19, distance: 16.5
click at [154, 19] on input "taevyn" at bounding box center [370, 17] width 471 height 14
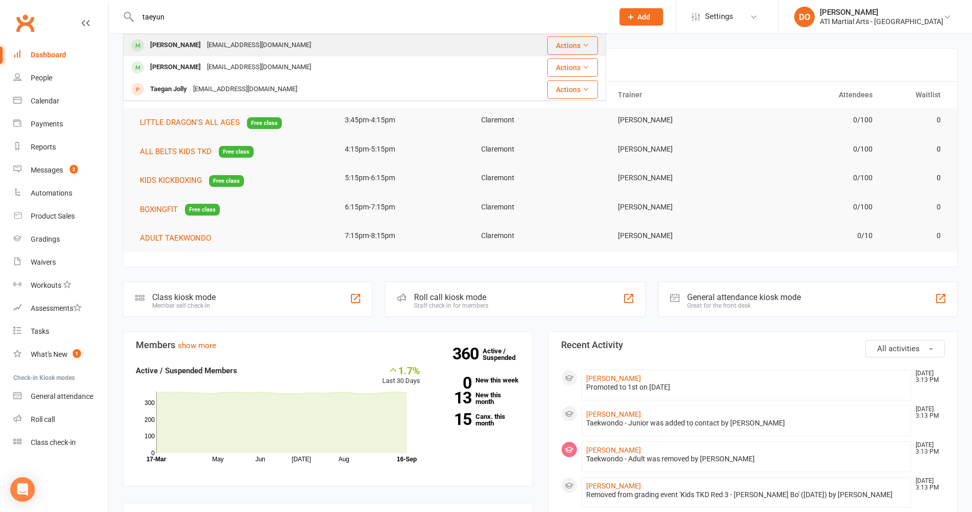
type input "taeyun"
click at [204, 46] on div "smjung82@gmail.com" at bounding box center [259, 45] width 110 height 15
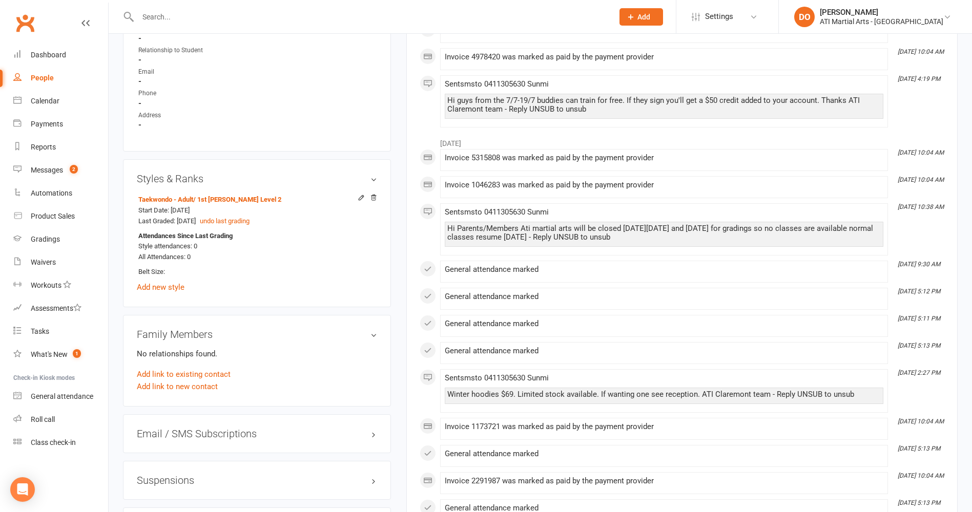
scroll to position [1084, 0]
click at [376, 196] on icon at bounding box center [373, 198] width 5 height 6
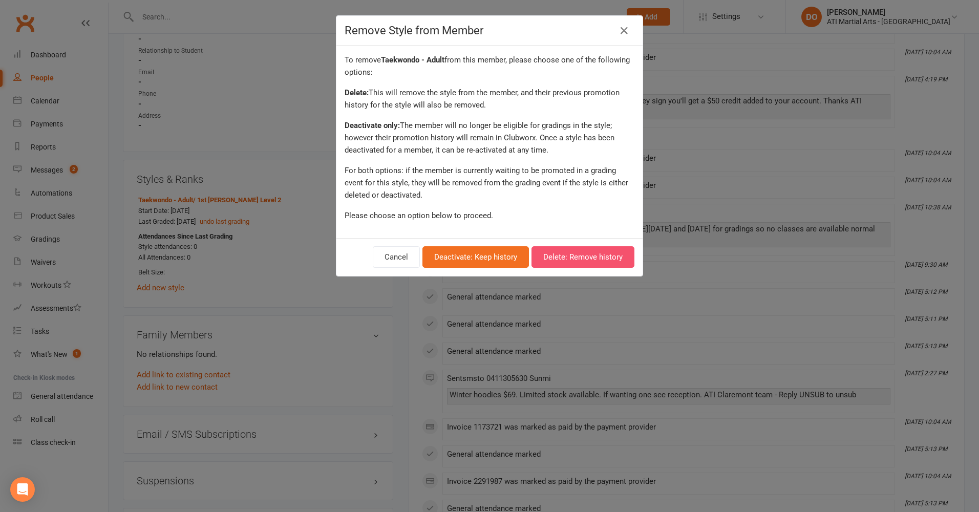
drag, startPoint x: 573, startPoint y: 260, endPoint x: 549, endPoint y: 256, distance: 24.4
click at [573, 257] on button "Delete: Remove history" at bounding box center [583, 257] width 103 height 22
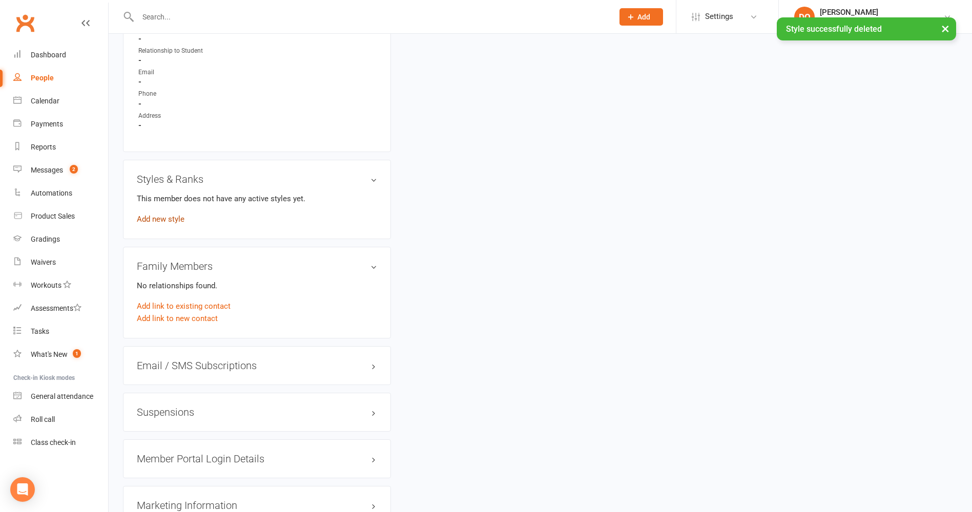
click at [168, 215] on link "Add new style" at bounding box center [161, 219] width 48 height 9
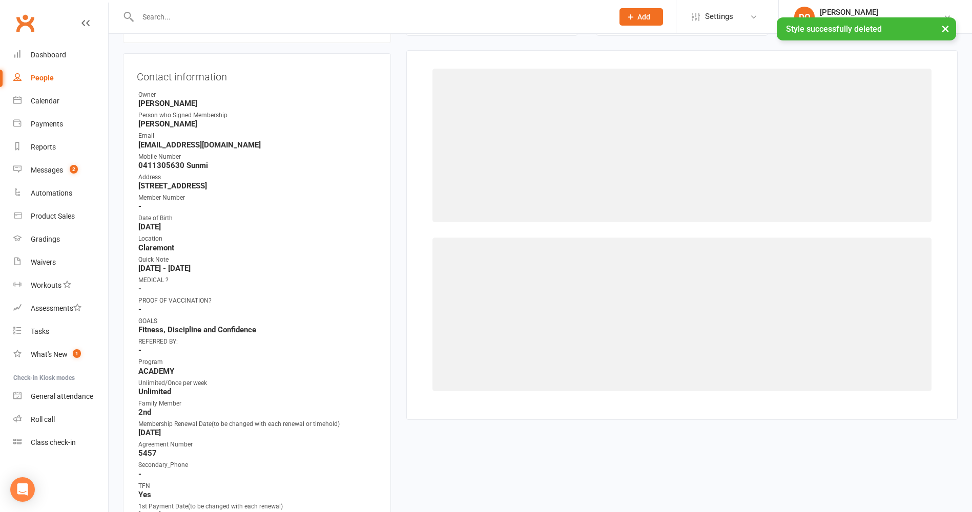
scroll to position [88, 0]
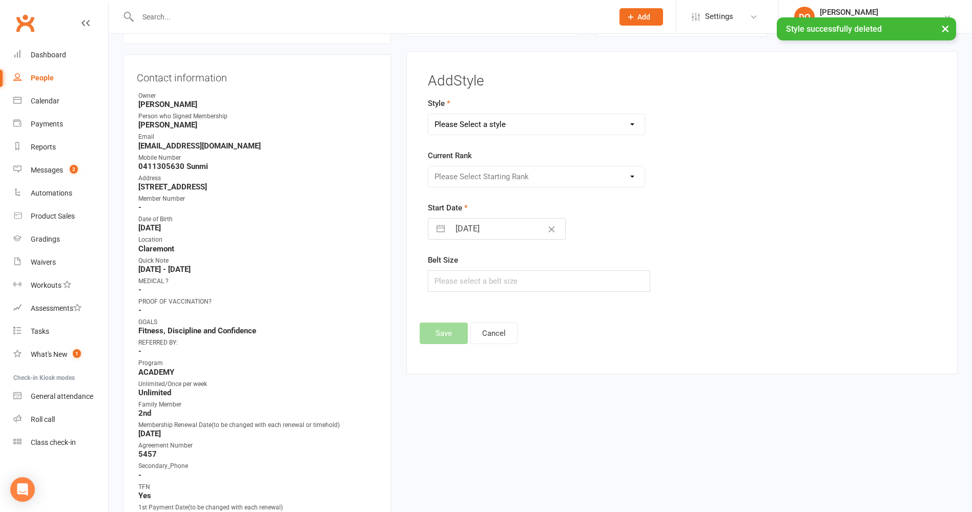
drag, startPoint x: 469, startPoint y: 121, endPoint x: 471, endPoint y: 132, distance: 11.1
click at [469, 121] on select "Please Select a style BJJ Adults BJJ JUNIORS Cardio Box Kickboxing - Adult Kick…" at bounding box center [536, 124] width 216 height 20
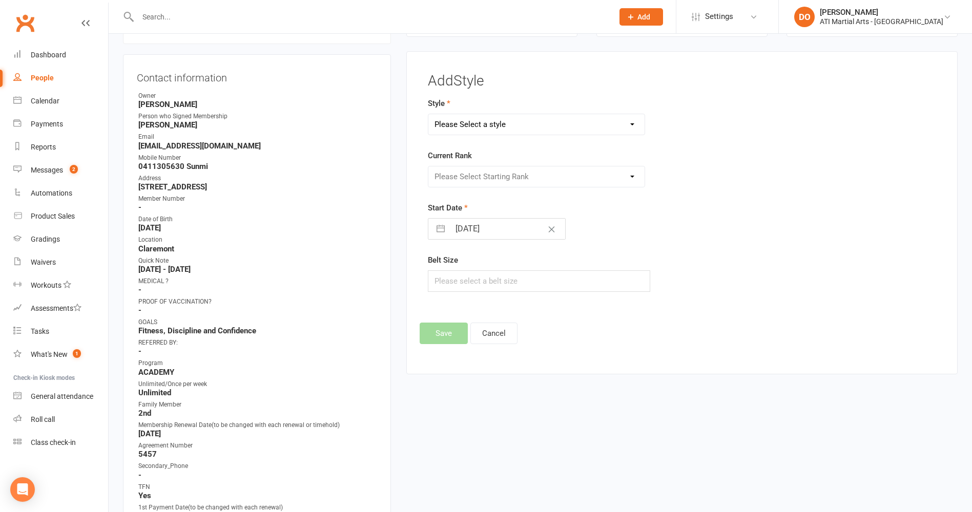
select select "3763"
click at [428, 114] on select "Please Select a style BJJ Adults BJJ JUNIORS Cardio Box Kickboxing - Adult Kick…" at bounding box center [536, 124] width 216 height 20
click at [463, 178] on select "Please Select Starting Rank 10th 9th 8th 7th 6th 5th 4th 3rd 2nd 1st Cho Dan Bo…" at bounding box center [536, 176] width 216 height 20
select select "45133"
click at [428, 166] on select "Please Select Starting Rank 10th 9th 8th 7th 6th 5th 4th 3rd 2nd 1st Cho Dan Bo…" at bounding box center [536, 176] width 216 height 20
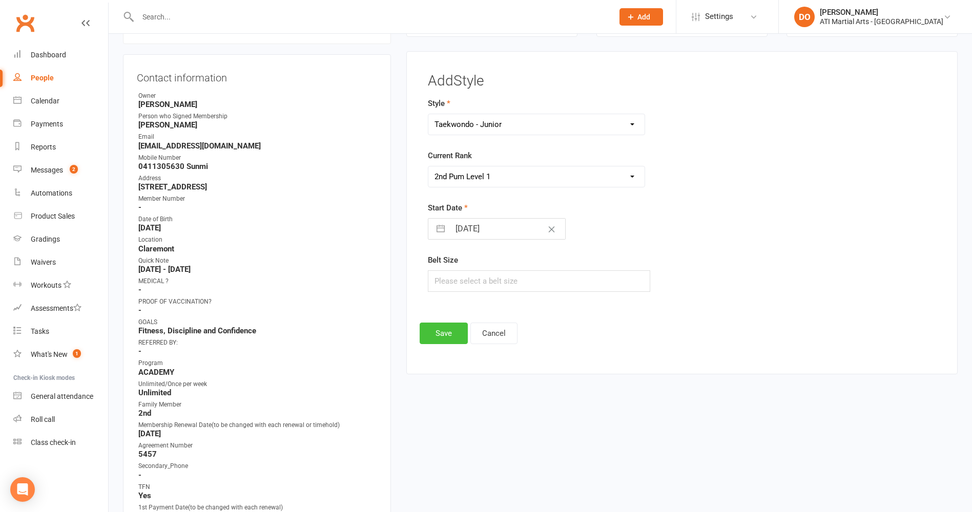
click at [451, 323] on button "Save" at bounding box center [444, 334] width 48 height 22
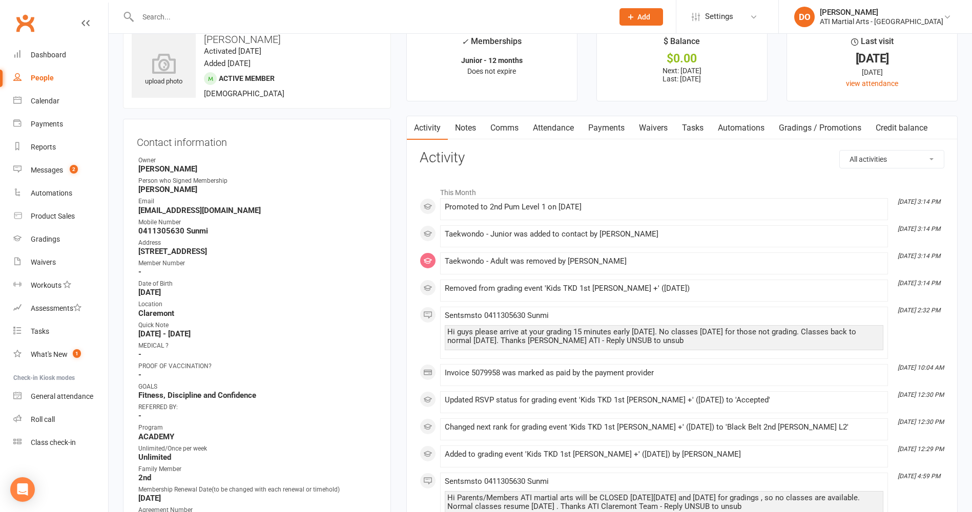
scroll to position [0, 0]
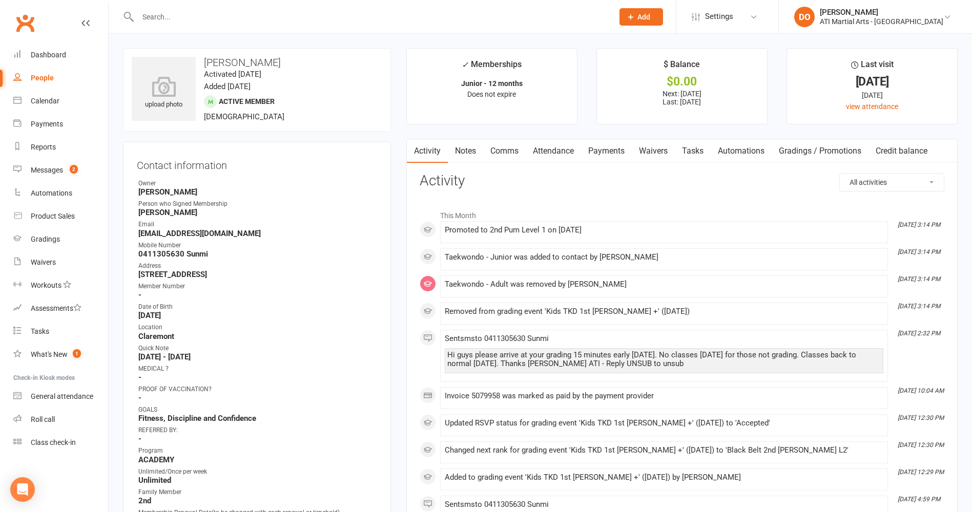
click at [235, 15] on input "text" at bounding box center [370, 17] width 471 height 14
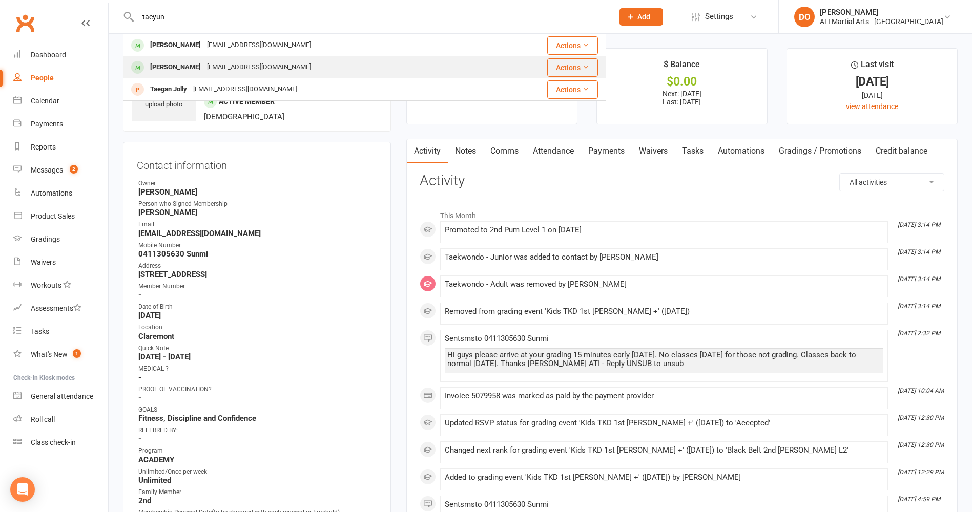
type input "taeyun"
click at [217, 62] on div "smjung82@gmail.com" at bounding box center [259, 67] width 110 height 15
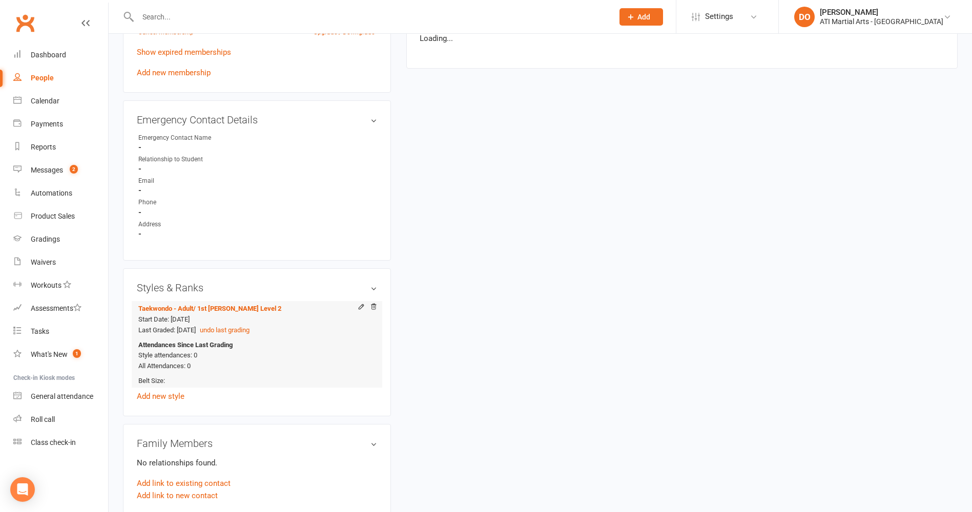
scroll to position [1025, 0]
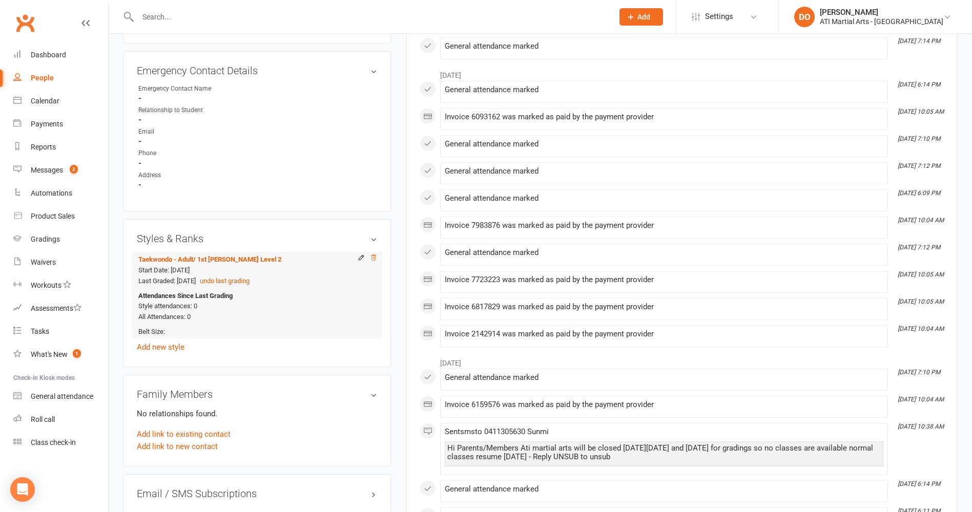
click at [375, 258] on icon at bounding box center [373, 257] width 7 height 7
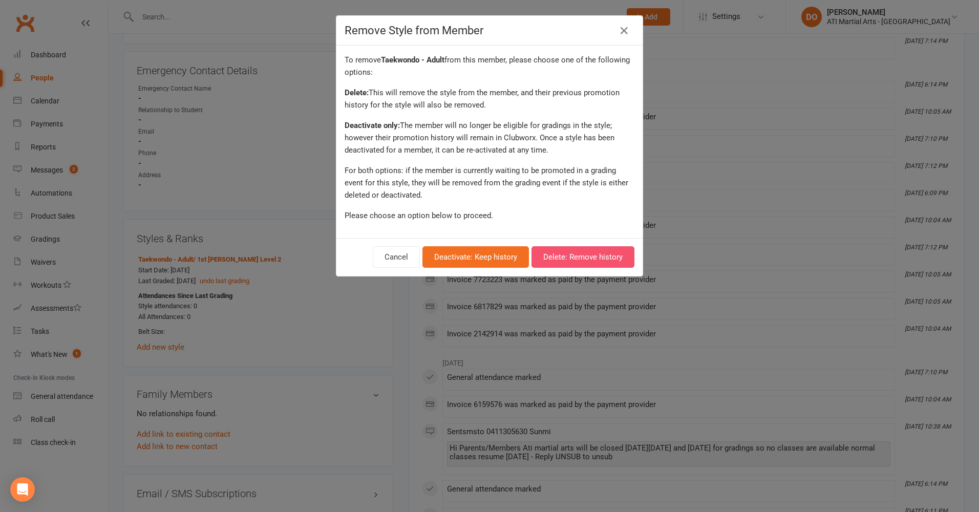
click at [544, 252] on button "Delete: Remove history" at bounding box center [583, 257] width 103 height 22
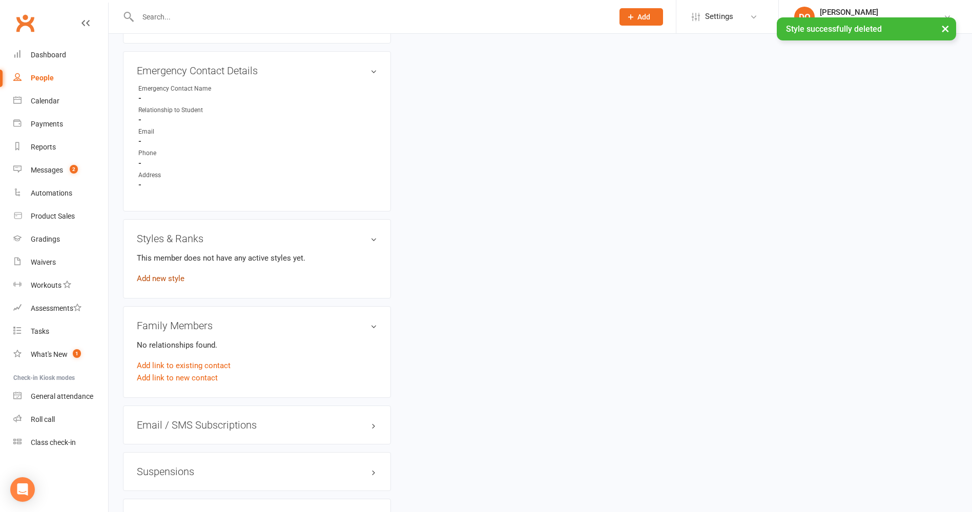
click at [169, 274] on link "Add new style" at bounding box center [161, 278] width 48 height 9
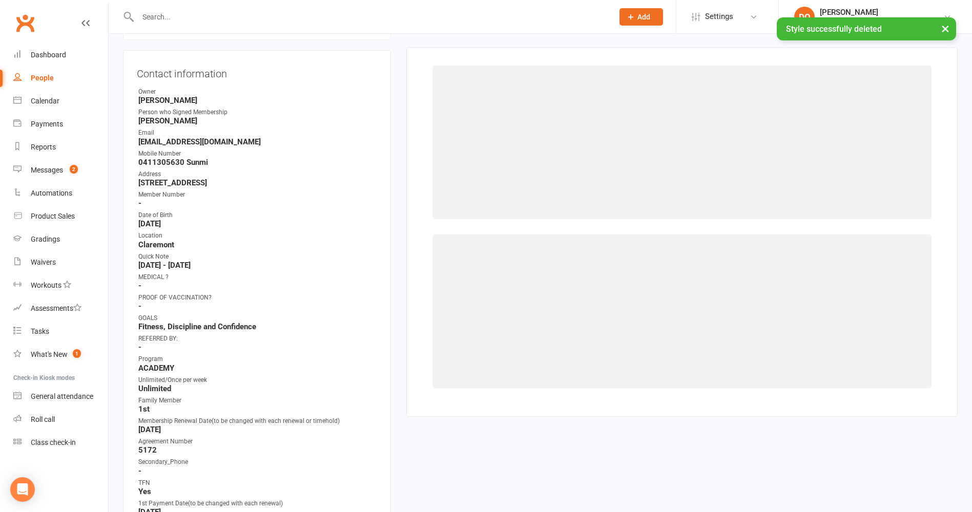
scroll to position [88, 0]
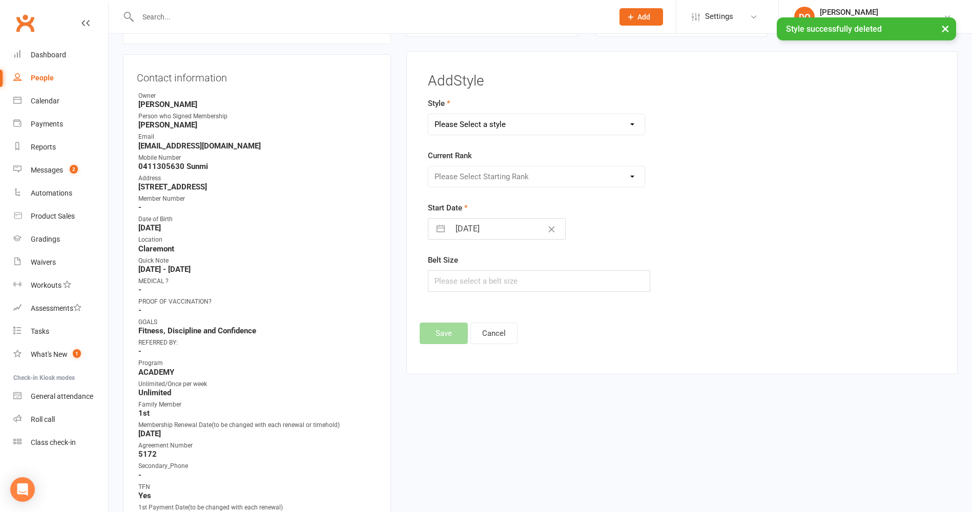
click at [479, 117] on select "Please Select a style BJJ Adults BJJ JUNIORS Cardio Box Kickboxing - Adult Kick…" at bounding box center [536, 124] width 216 height 20
select select "3763"
click at [428, 114] on select "Please Select a style BJJ Adults BJJ JUNIORS Cardio Box Kickboxing - Adult Kick…" at bounding box center [536, 124] width 216 height 20
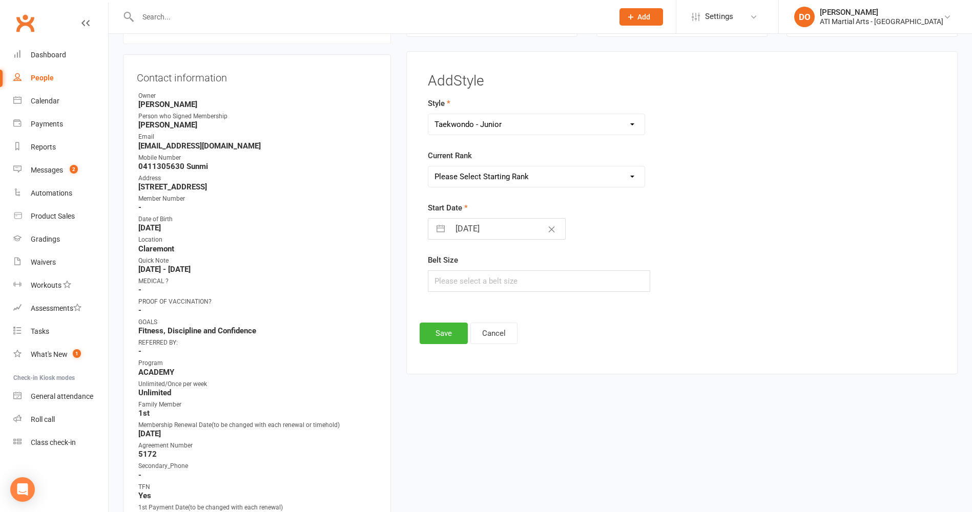
click at [494, 174] on select "Please Select Starting Rank 10th 9th 8th 7th 6th 5th 4th 3rd 2nd 1st Cho Dan Bo…" at bounding box center [536, 176] width 216 height 20
select select "45133"
click at [428, 166] on select "Please Select Starting Rank 10th 9th 8th 7th 6th 5th 4th 3rd 2nd 1st Cho Dan Bo…" at bounding box center [536, 176] width 216 height 20
click at [447, 350] on div "Add Style Style BJJ Adults BJJ JUNIORS Cardio Box Kickboxing - Adult Kickboxing…" at bounding box center [681, 212] width 551 height 323
click at [451, 329] on button "Save" at bounding box center [444, 334] width 48 height 22
